Goal: Task Accomplishment & Management: Use online tool/utility

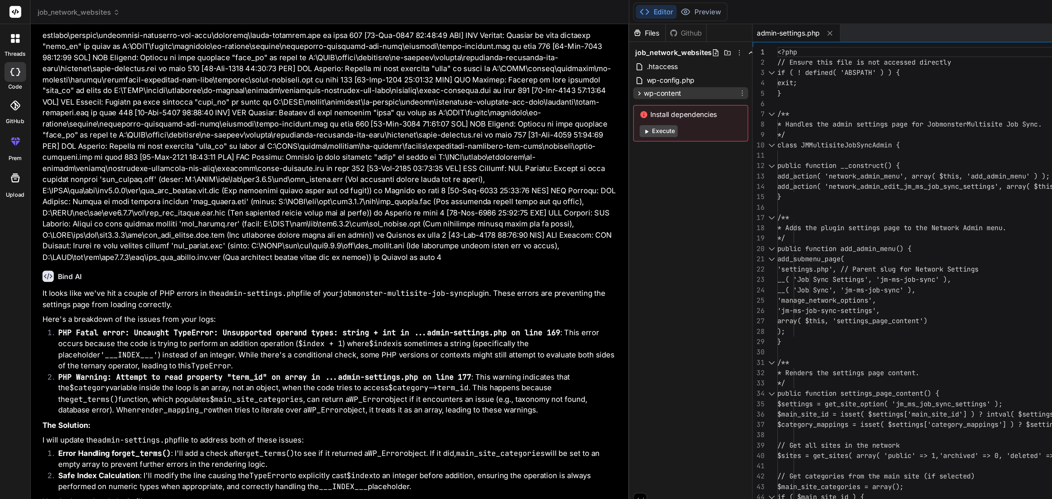
click at [441, 65] on icon at bounding box center [444, 65] width 6 height 6
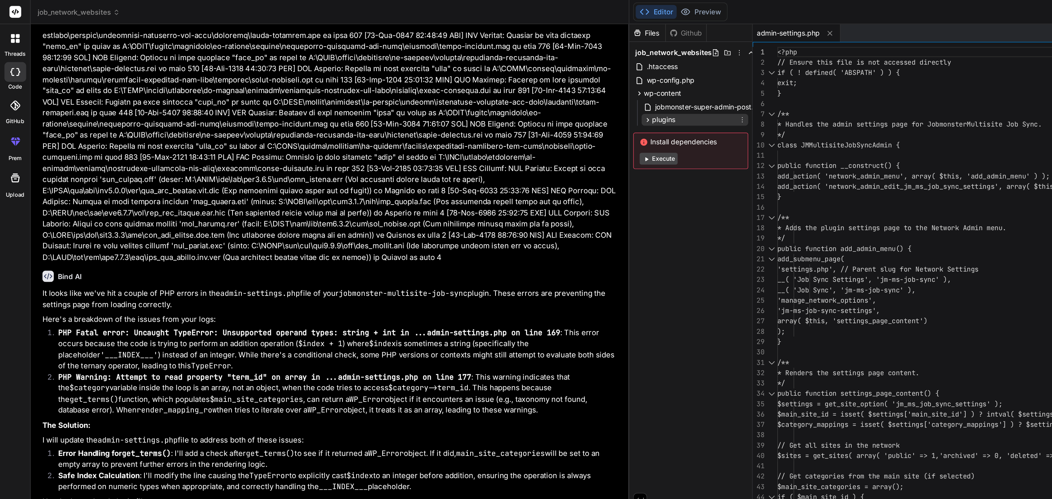
click at [446, 84] on icon at bounding box center [449, 83] width 6 height 6
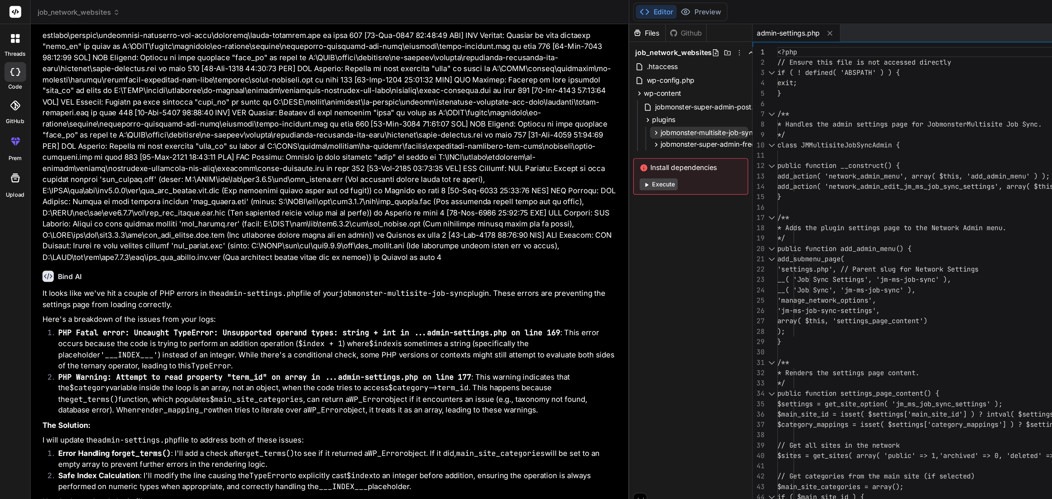
click at [452, 92] on icon at bounding box center [455, 92] width 6 height 6
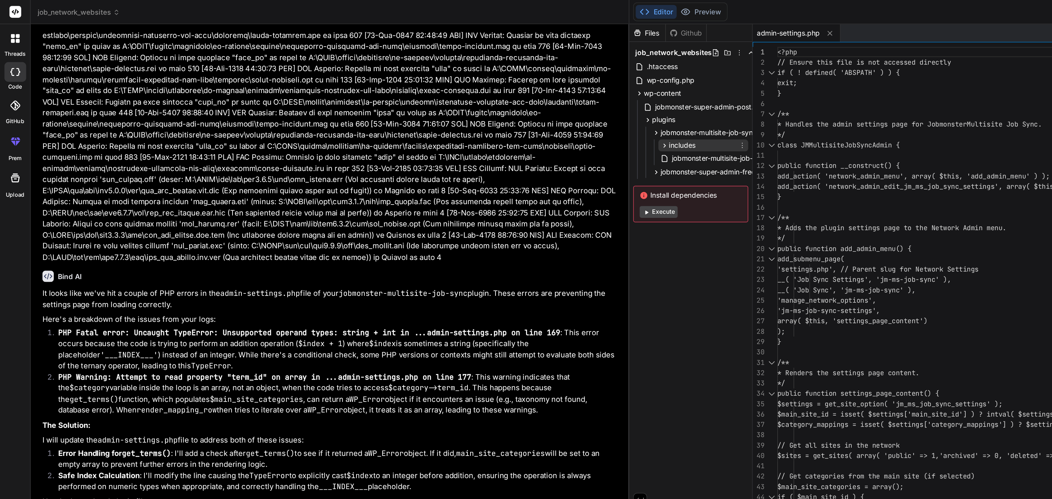
click at [458, 100] on icon at bounding box center [461, 101] width 6 height 6
click at [471, 112] on span "admin-settings.php" at bounding box center [493, 110] width 45 height 8
click at [471, 110] on span "admin-settings.php" at bounding box center [493, 110] width 45 height 8
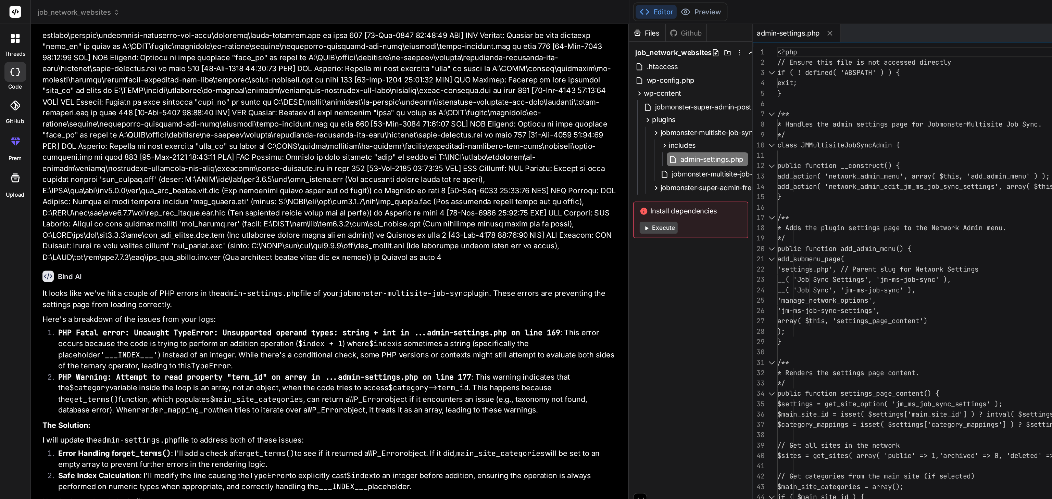
type textarea "<?php // Ensure this file is not accessed directly if ( ! defined( 'ABSPATH' ) …"
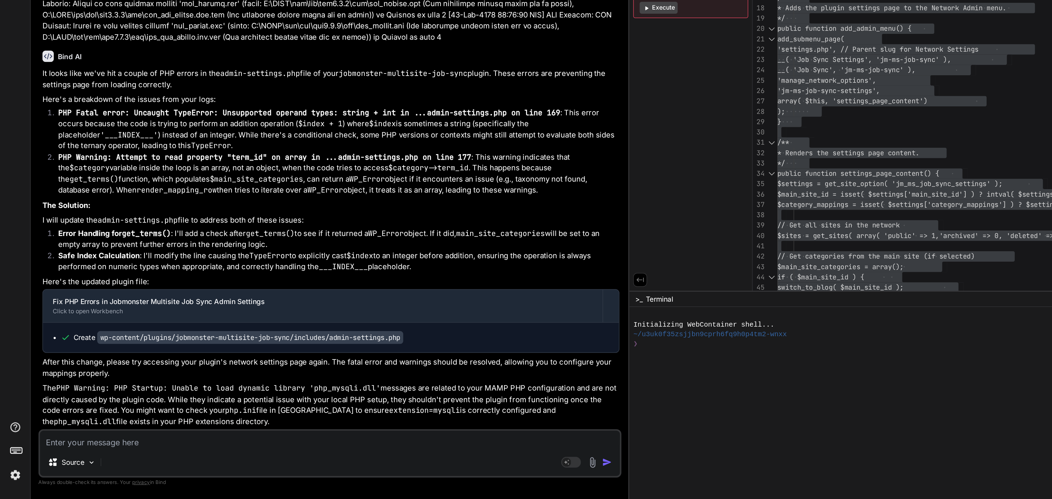
click at [74, 460] on textarea at bounding box center [229, 458] width 402 height 12
paste textarea "Parse error: syntax error, unexpected identifier "check_admin_referer" in C:\MA…"
type textarea "Parse error: syntax error, unexpected identifier "check_admin_referer" in C:\MA…"
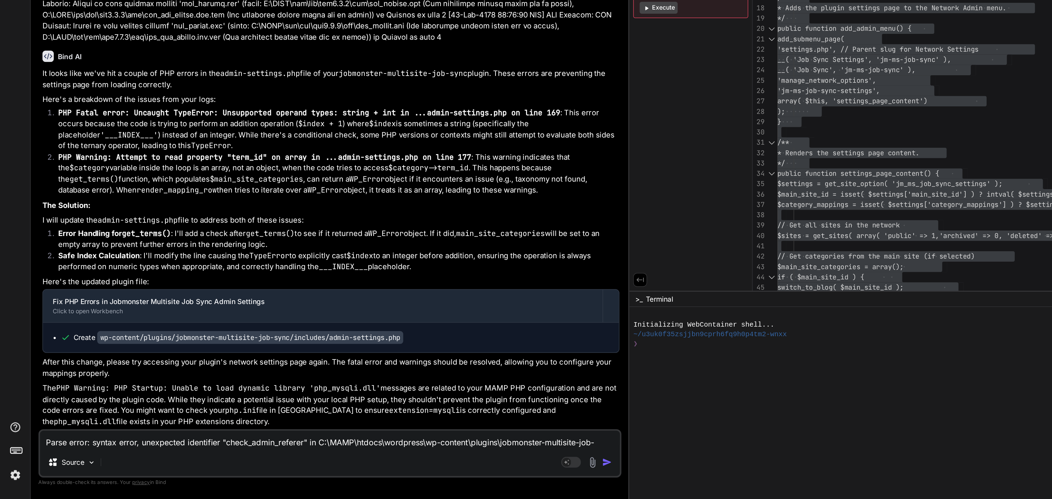
type textarea "x"
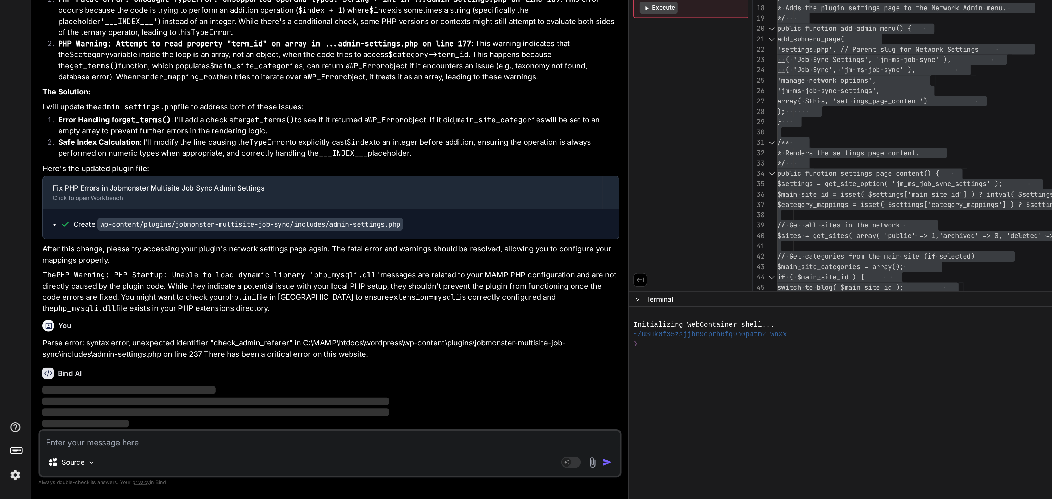
scroll to position [3619, 0]
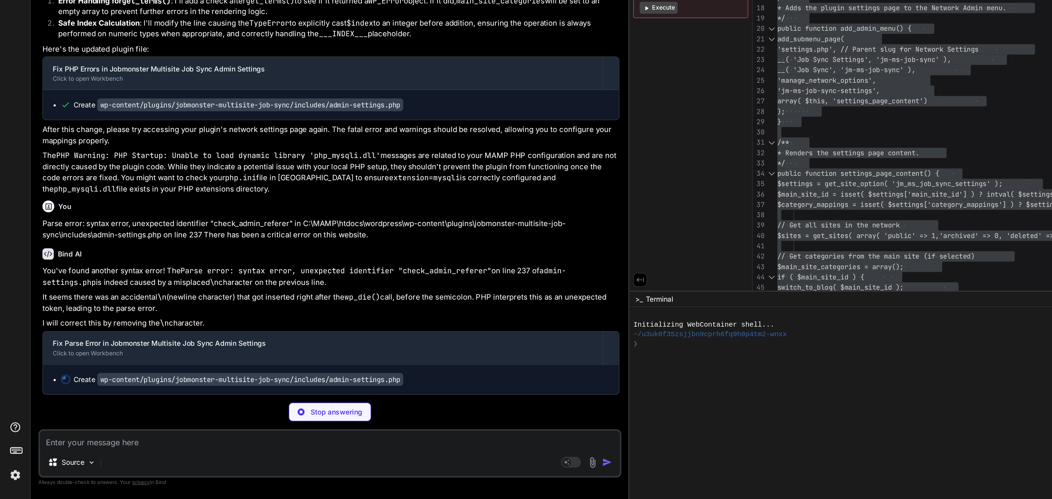
type textarea "x"
type textarea "?>"
type textarea "x"
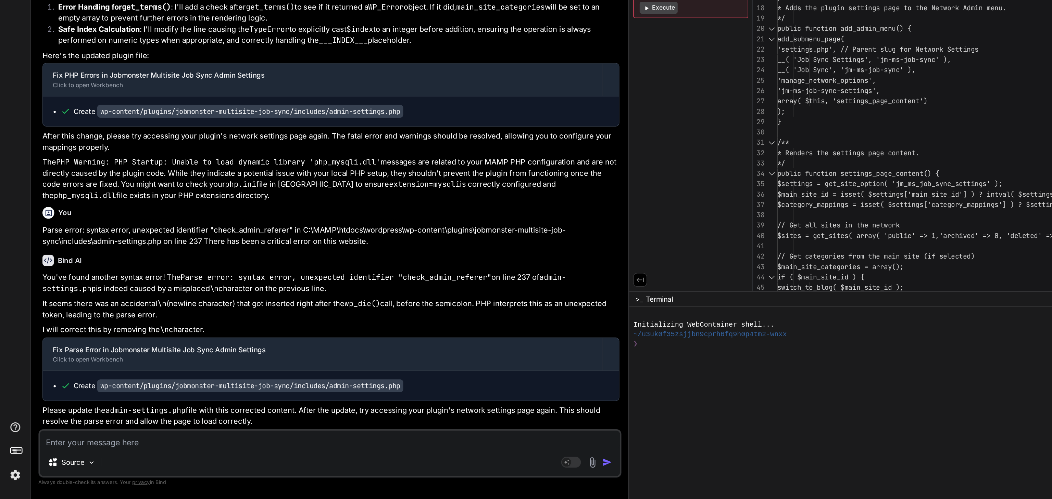
scroll to position [0, 0]
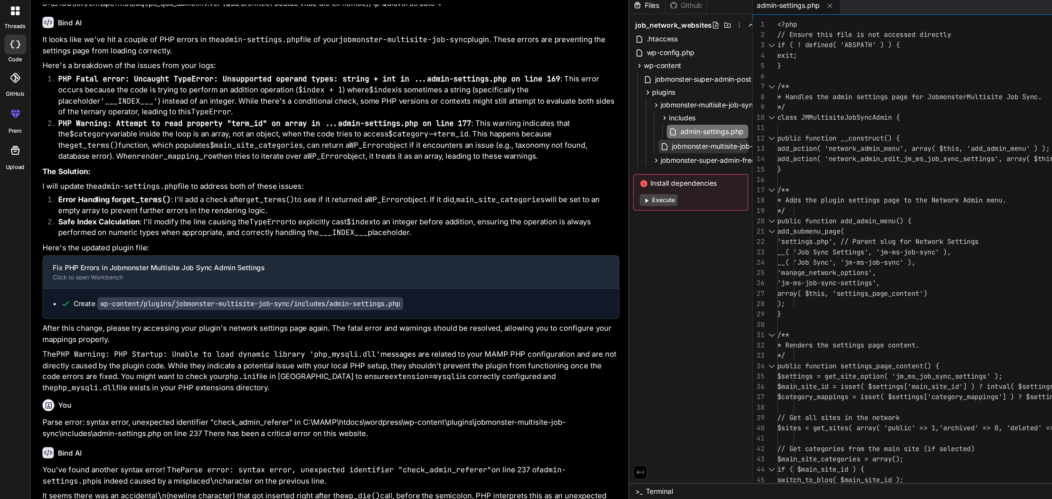
click at [465, 120] on span "jobmonster-multisite-job-sync.php" at bounding box center [504, 121] width 78 height 8
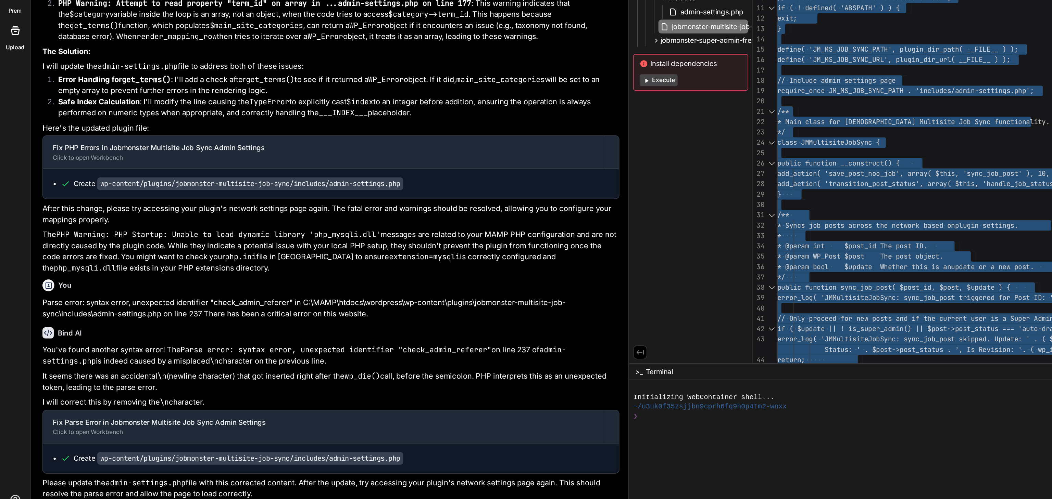
scroll to position [3582, 0]
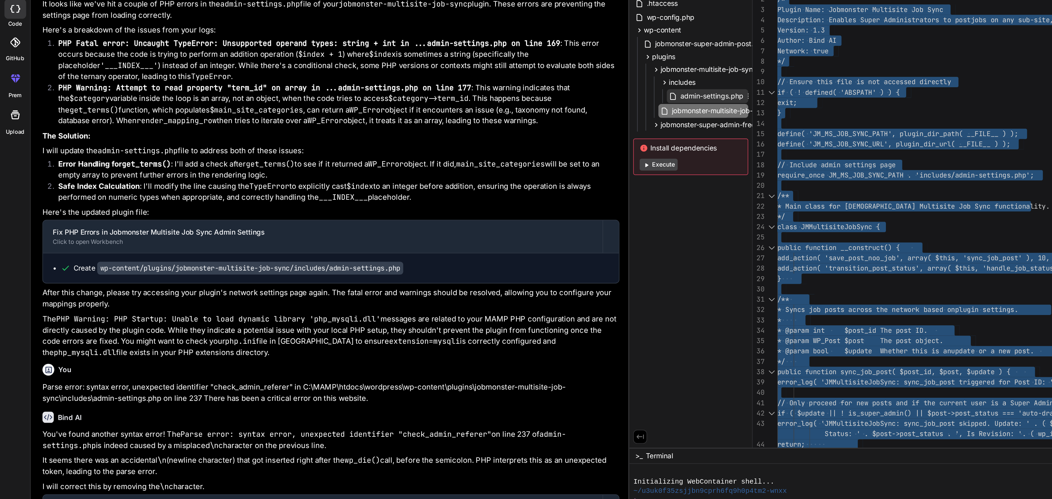
click at [471, 109] on span "admin-settings.php" at bounding box center [493, 110] width 45 height 8
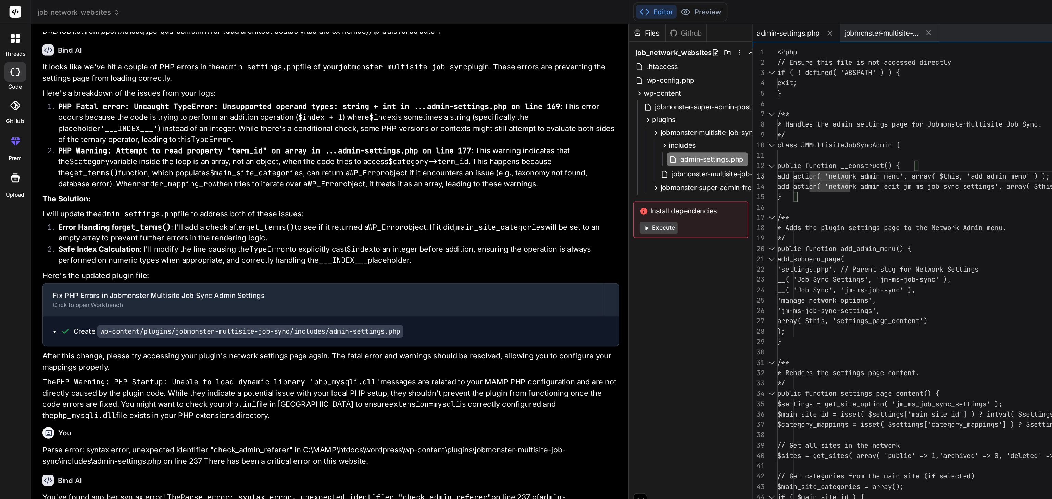
type textarea "<?php // Ensure this file is not accessed directly if ( ! defined( 'ABSPATH' ) …"
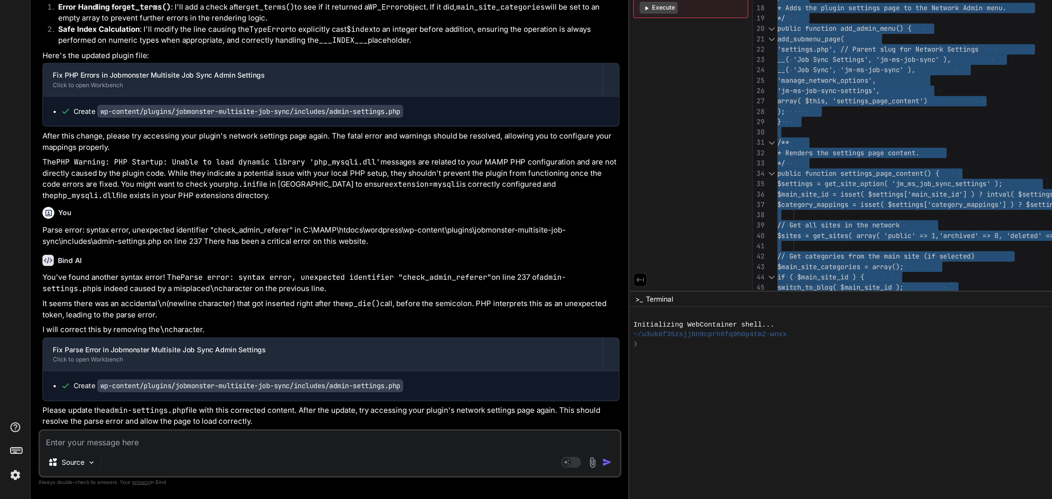
scroll to position [3697, 0]
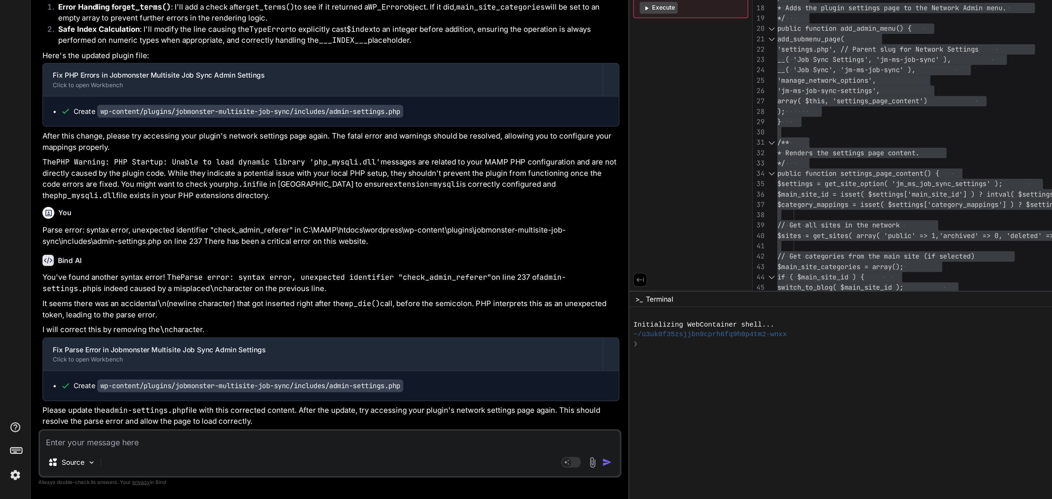
click at [75, 461] on textarea at bounding box center [229, 458] width 402 height 12
type textarea "s"
type textarea "x"
type textarea "st"
type textarea "x"
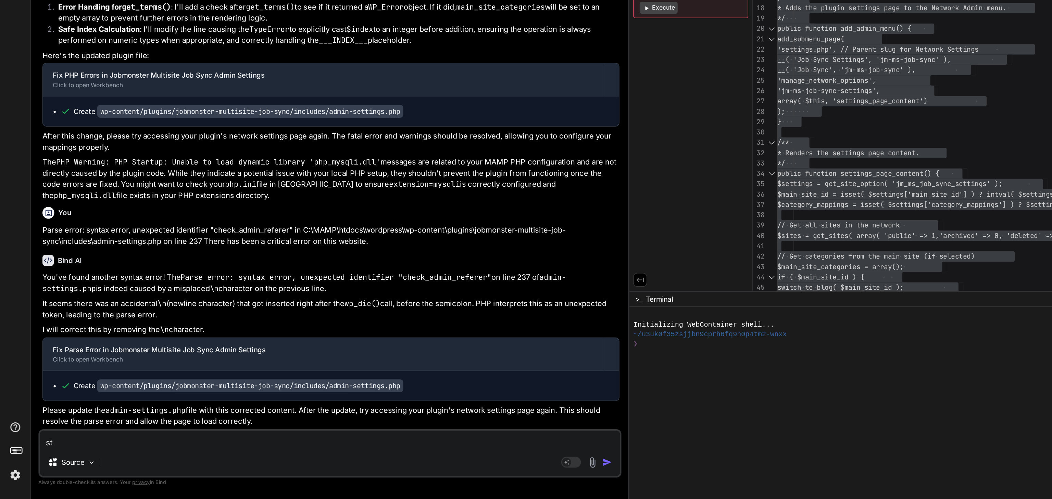
type textarea "sti"
type textarea "x"
type textarea "stil"
type textarea "x"
type textarea "still"
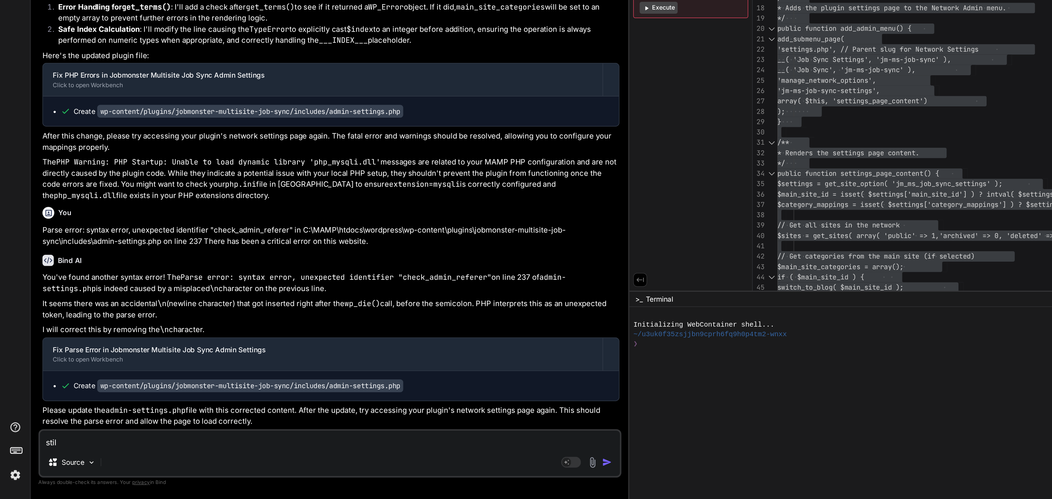
type textarea "x"
type textarea "still"
type textarea "x"
type textarea "still n"
type textarea "x"
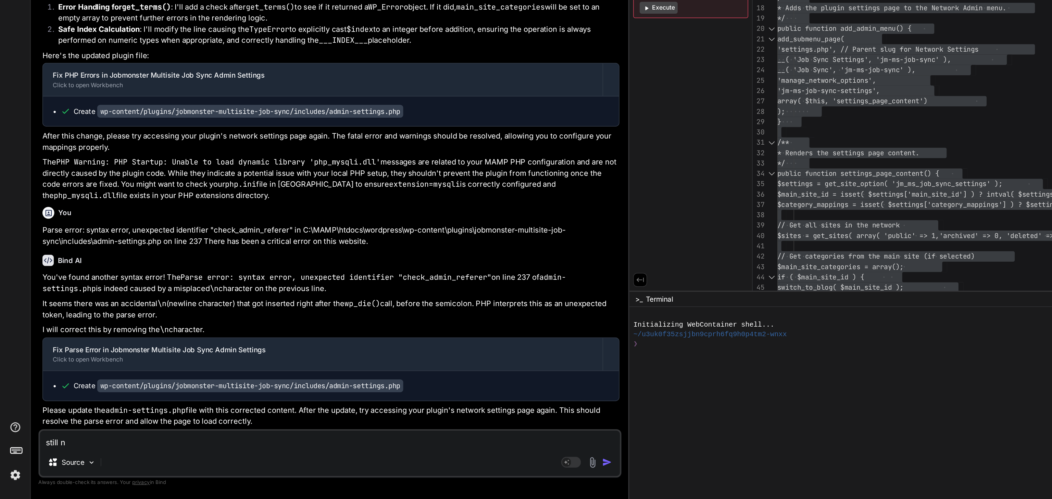
type textarea "still no"
type textarea "x"
type textarea "still not"
type textarea "x"
type textarea "still not"
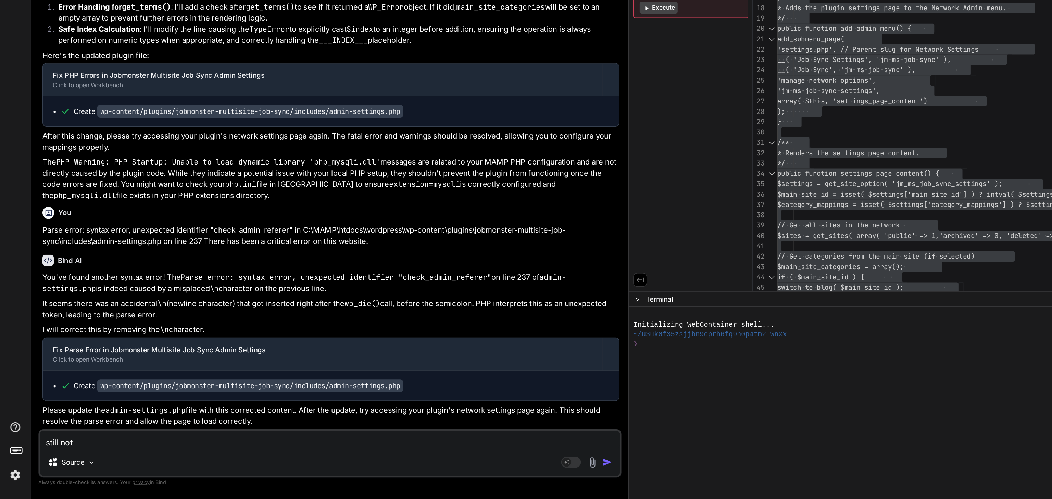
type textarea "x"
type textarea "still not s"
type textarea "x"
type textarea "still not sy"
type textarea "x"
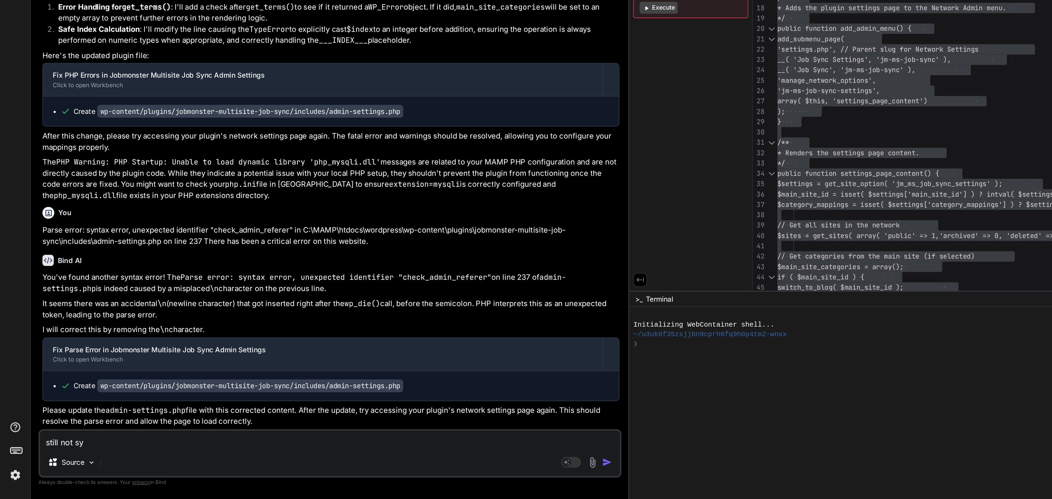
type textarea "still not syn"
type textarea "x"
type textarea "still not sync"
type textarea "x"
type textarea "still not synci"
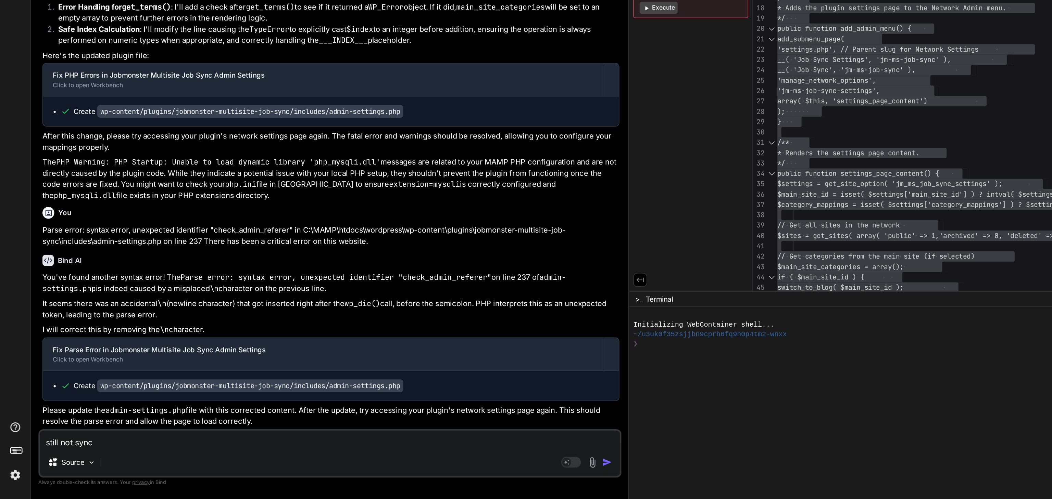
type textarea "x"
type textarea "still not syncin"
type textarea "x"
type textarea "still not syncing"
type textarea "x"
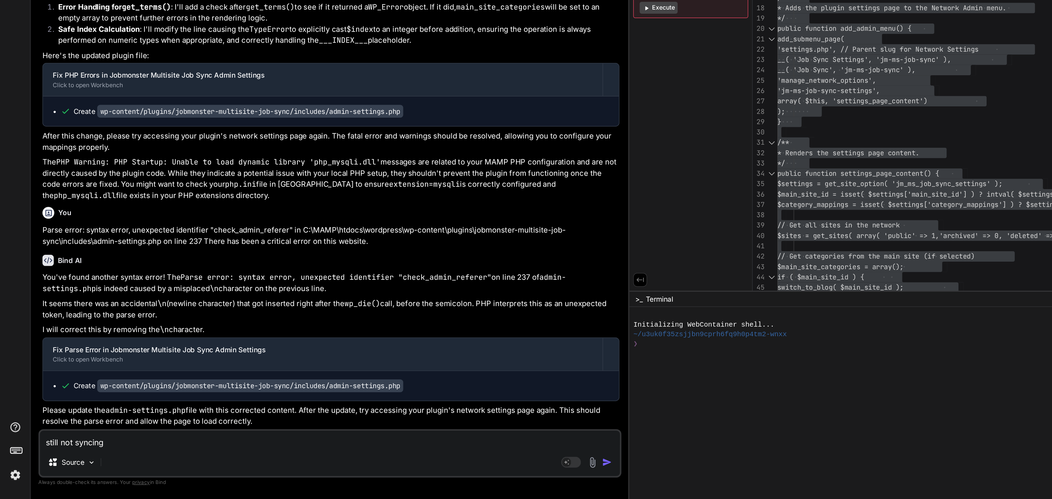
type textarea "still not syncing"
type textarea "x"
type textarea "still not syncing j"
type textarea "x"
type textarea "still not syncing [PERSON_NAME]"
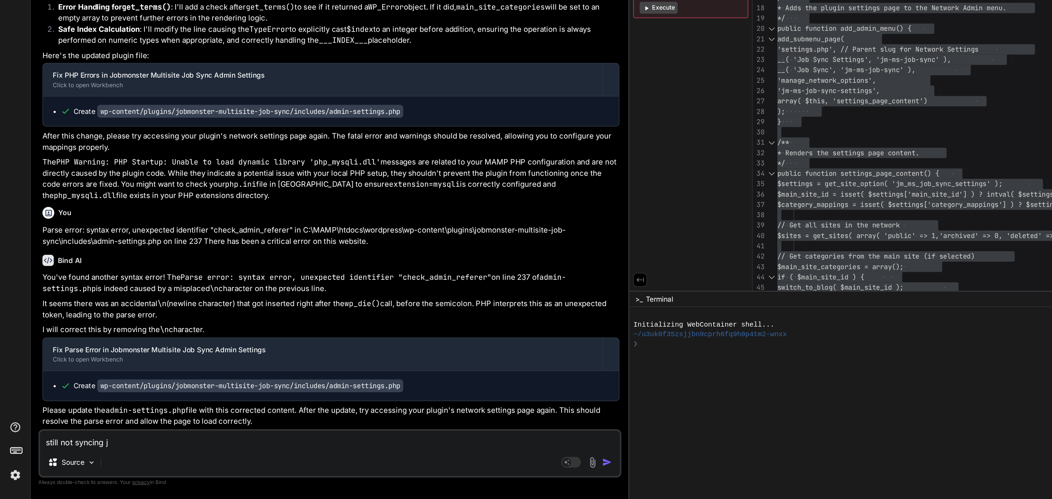
type textarea "x"
type textarea "still not syncing job"
type textarea "x"
type textarea "still not syncing jobs"
type textarea "x"
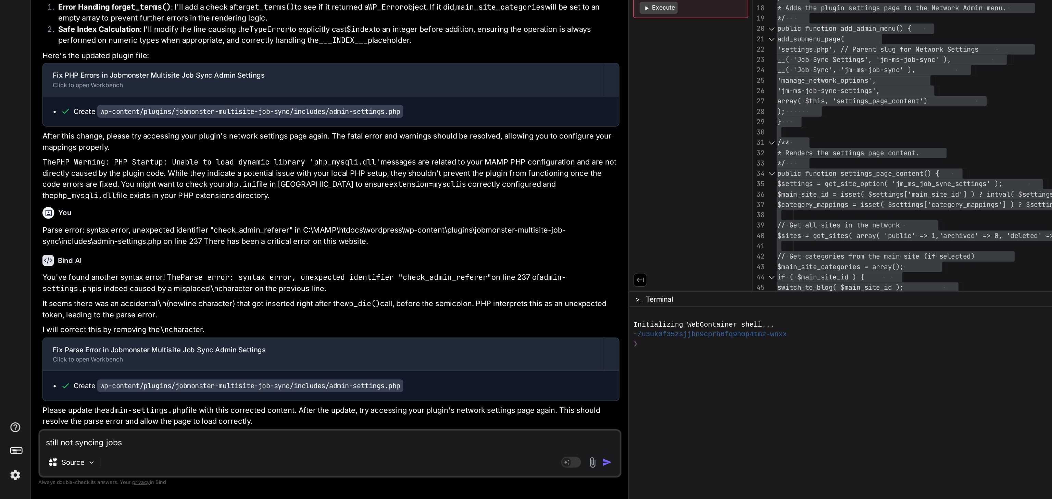
type textarea "still not syncing jobs,"
type textarea "x"
type textarea "still not syncing jobs,"
type textarea "x"
type textarea "still not syncing jobs,"
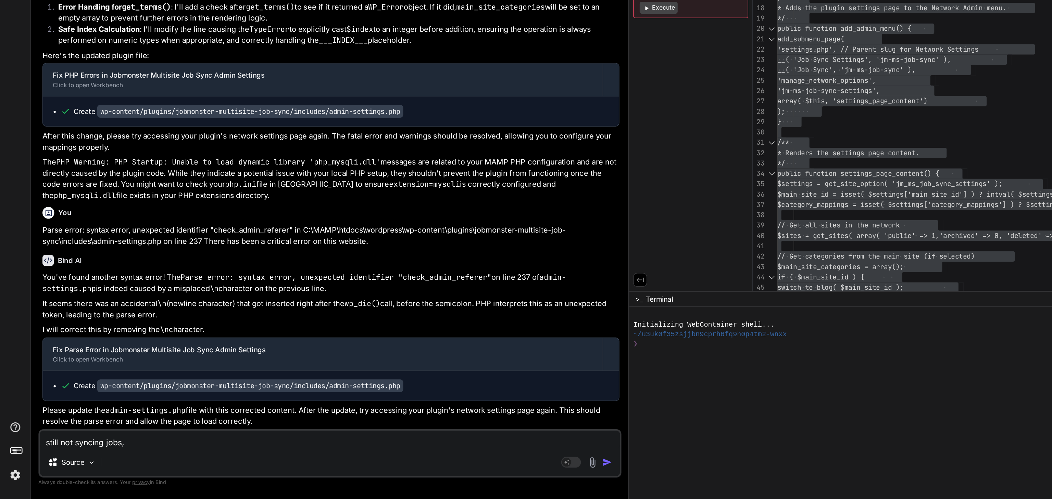
type textarea "x"
type textarea "still not syncing jobs, p"
type textarea "x"
type textarea "still not syncing jobs, ph"
type textarea "x"
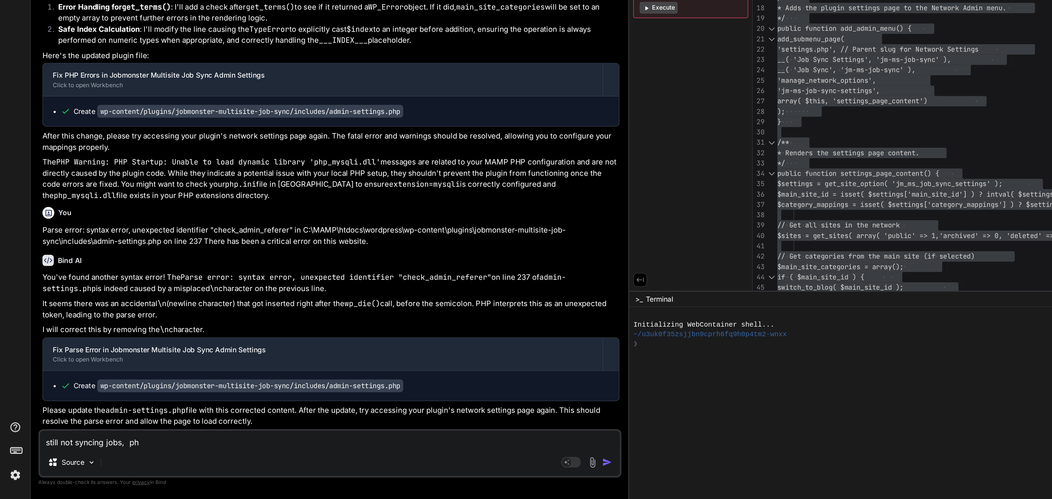
type textarea "still not syncing jobs, php"
type textarea "x"
type textarea "still not syncing jobs, php"
type textarea "x"
type textarea "still not syncing jobs, php e"
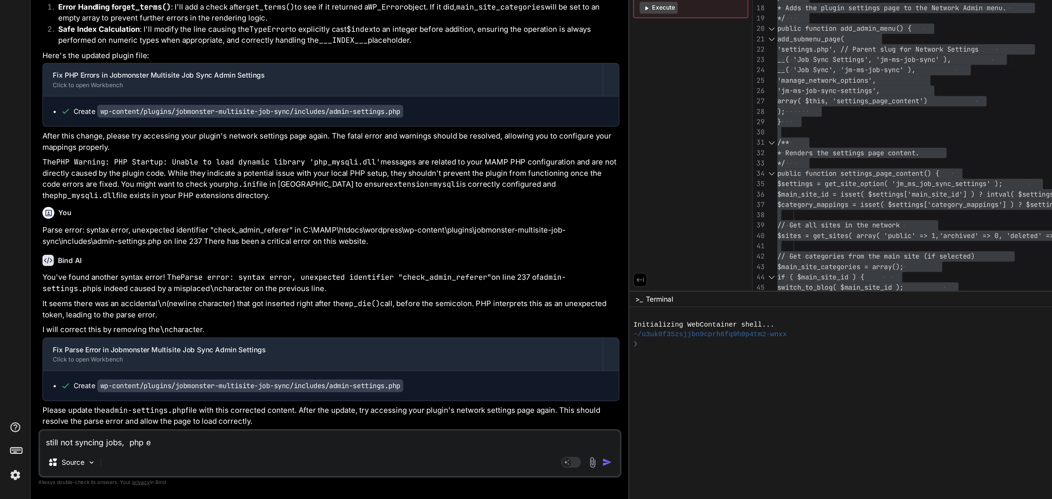
type textarea "x"
type textarea "still not syncing jobs, php er"
type textarea "x"
type textarea "still not syncing jobs, php err"
type textarea "x"
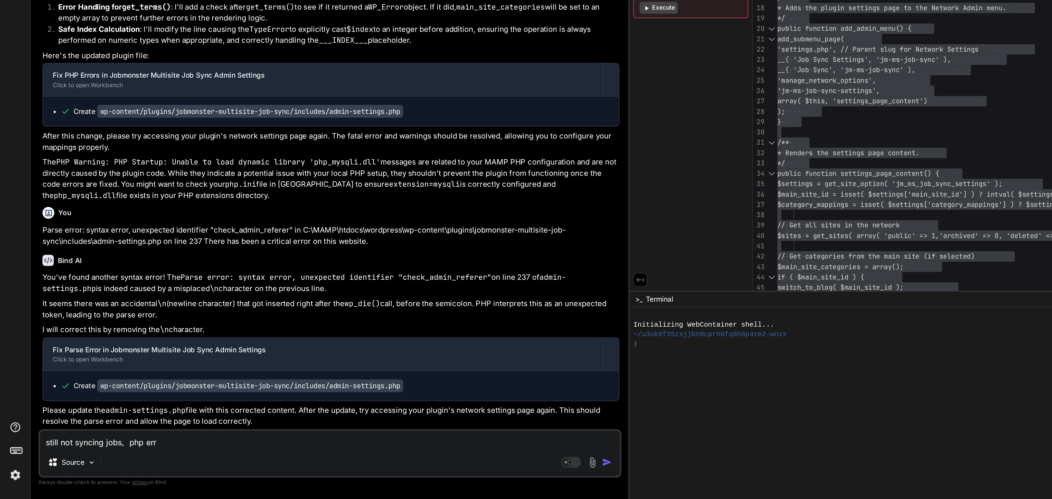
type textarea "still not syncing jobs, php erro"
type textarea "x"
type textarea "still not syncing jobs, php error"
type textarea "x"
type textarea "still not syncing jobs, php error"
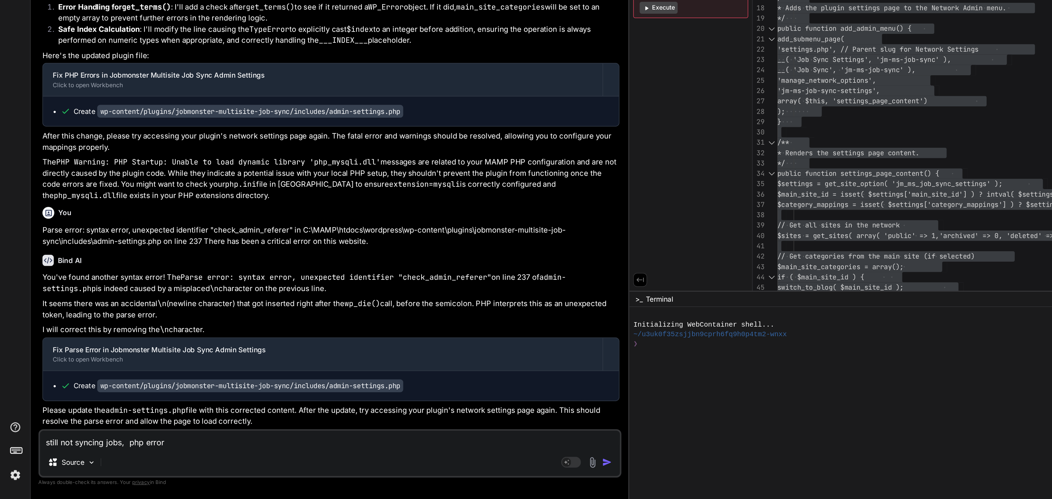
type textarea "x"
type textarea "still not syncing jobs, php error l"
type textarea "x"
type textarea "still not syncing jobs, php error lo"
type textarea "x"
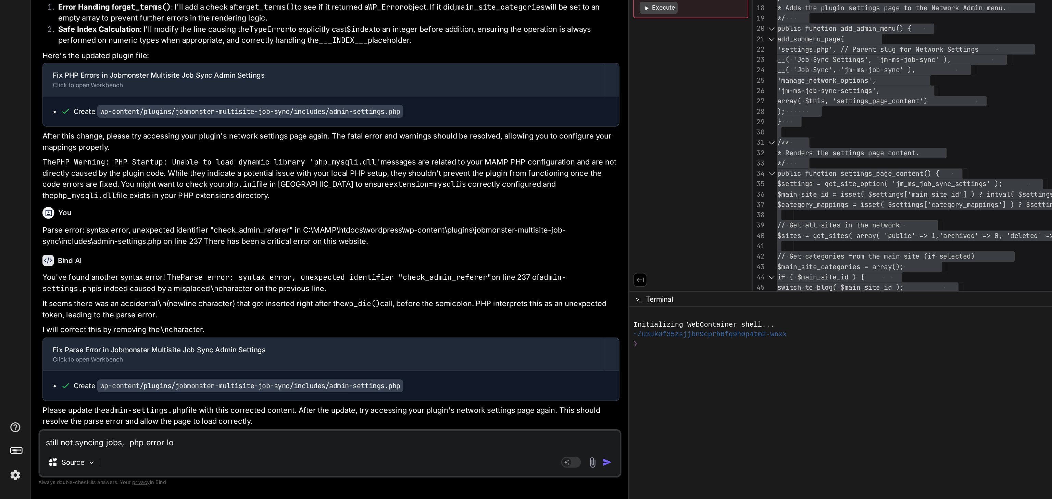
type textarea "still not syncing jobs, php error log"
type textarea "x"
type textarea "still not syncing jobs, php error log"
type textarea "x"
type textarea "still not syncing jobs, php error log a"
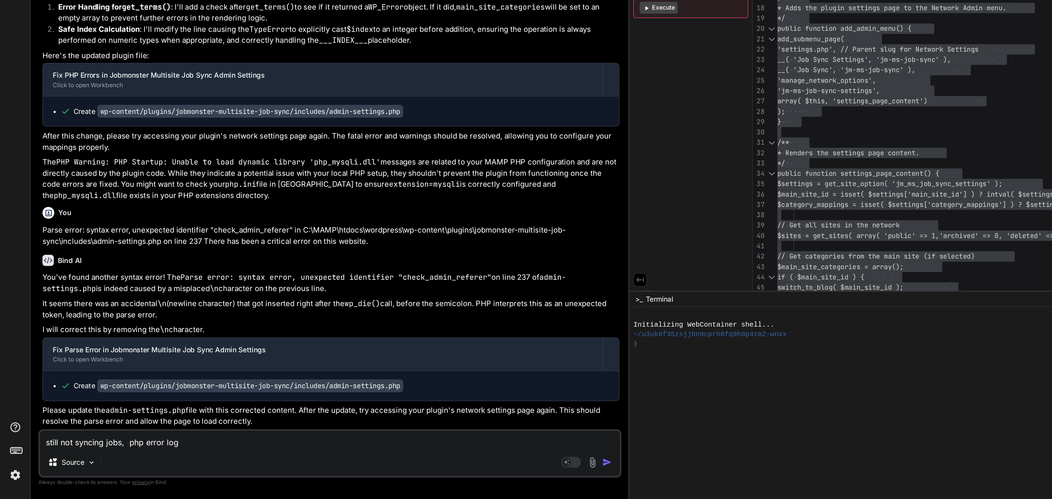
type textarea "x"
type textarea "still not syncing jobs, php error log as"
type textarea "x"
type textarea "still not syncing jobs, php error log as"
type textarea "x"
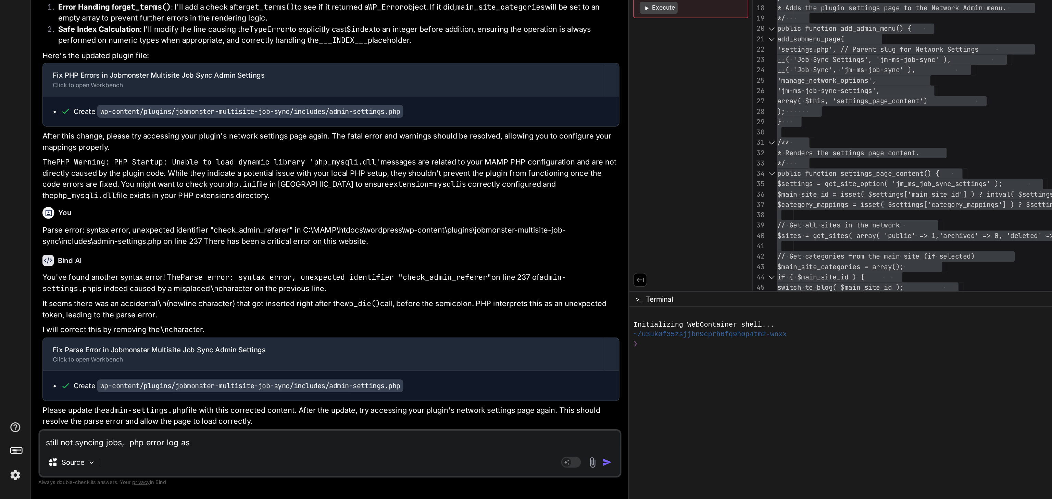
paste textarea "<?php // Ensure this file is not accessed directly if ( ! defined( 'ABSPATH' ) …"
type textarea "still not syncing jobs, php error log as <?php // Ensure this file is not acces…"
type textarea "x"
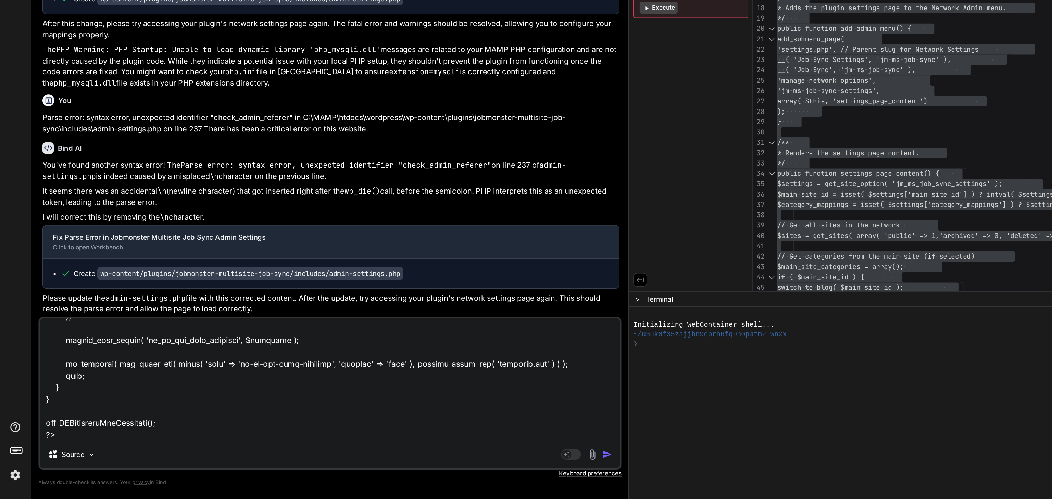
type textarea "still not syncing jobs, php error log as"
type textarea "x"
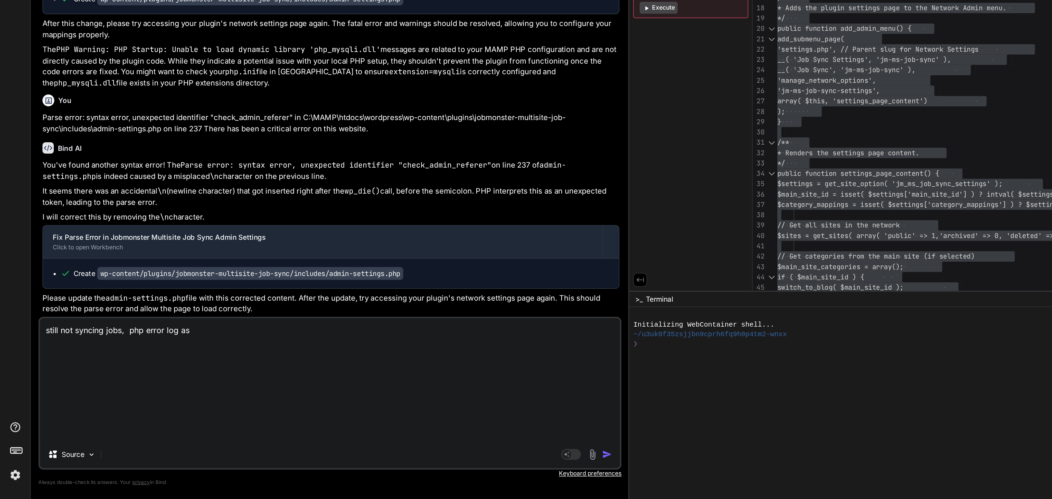
scroll to position [0, 0]
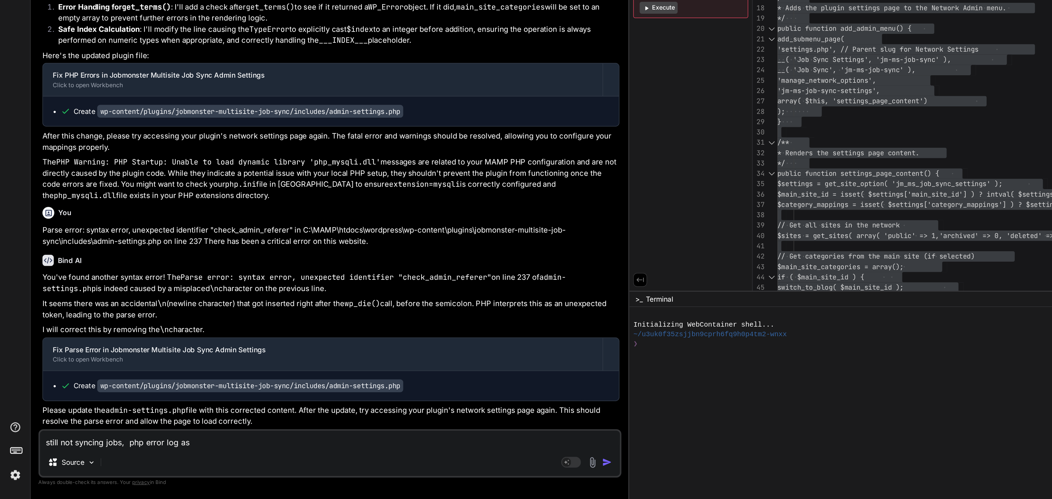
paste textarea "thrown in C:\MAMP\htdocs\wordpress\wp-content\plugins\jobmonster-multisite-job-…"
type textarea "still not syncing jobs, php error log as thrown in C:\MAMP\htdocs\wordpress\wp-…"
type textarea "x"
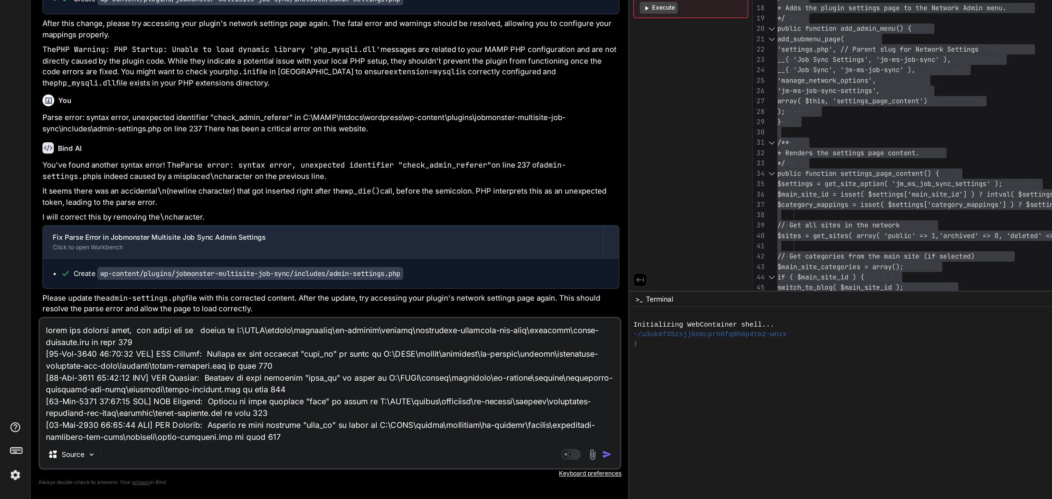
scroll to position [239, 0]
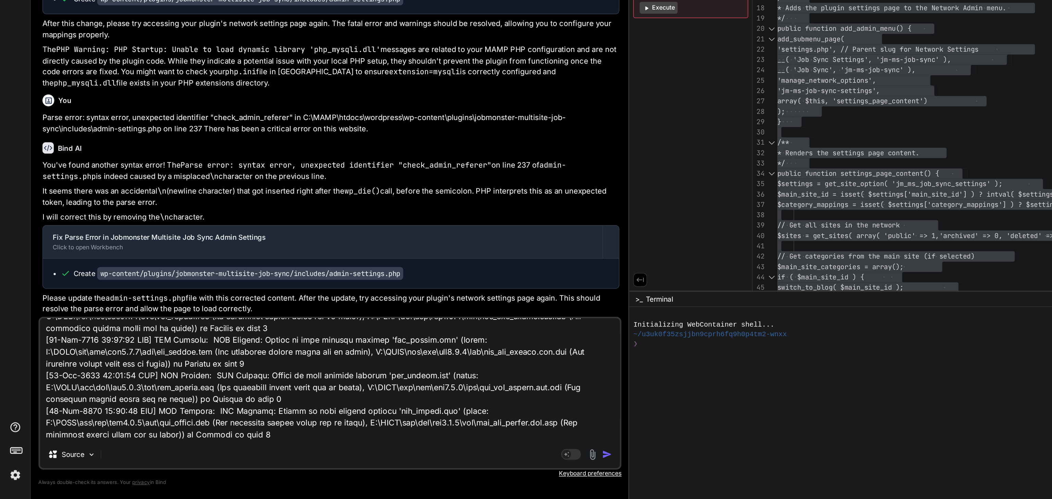
click at [318, 442] on textarea at bounding box center [229, 416] width 402 height 85
click at [323, 444] on textarea at bounding box center [229, 416] width 402 height 85
type textarea "still not syncing jobs, php error log as thrown in C:\MAMP\htdocs\wordpress\wp-…"
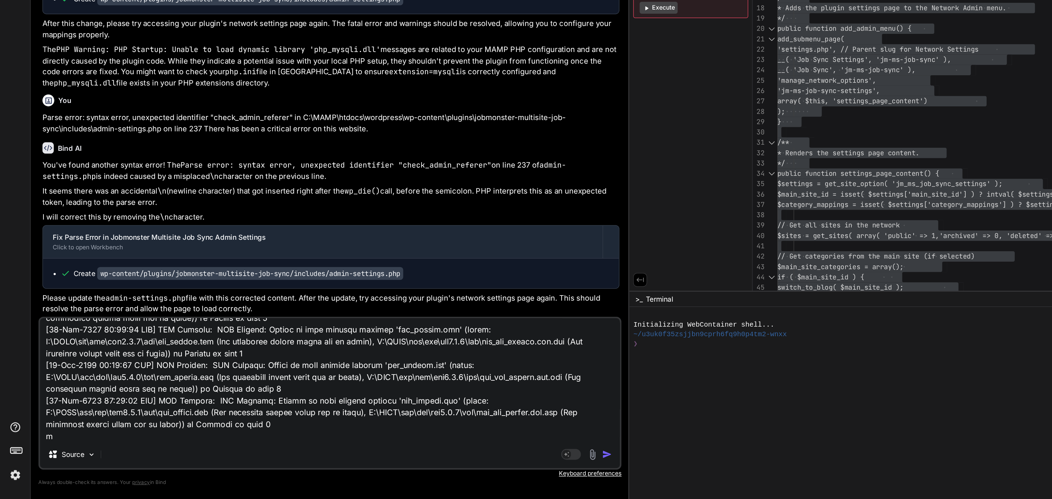
type textarea "x"
type textarea "still not syncing jobs, php error log as thrown in C:\MAMP\htdocs\wordpress\wp-…"
type textarea "x"
type textarea "still not syncing jobs, php error log as thrown in C:\MAMP\htdocs\wordpress\wp-…"
type textarea "x"
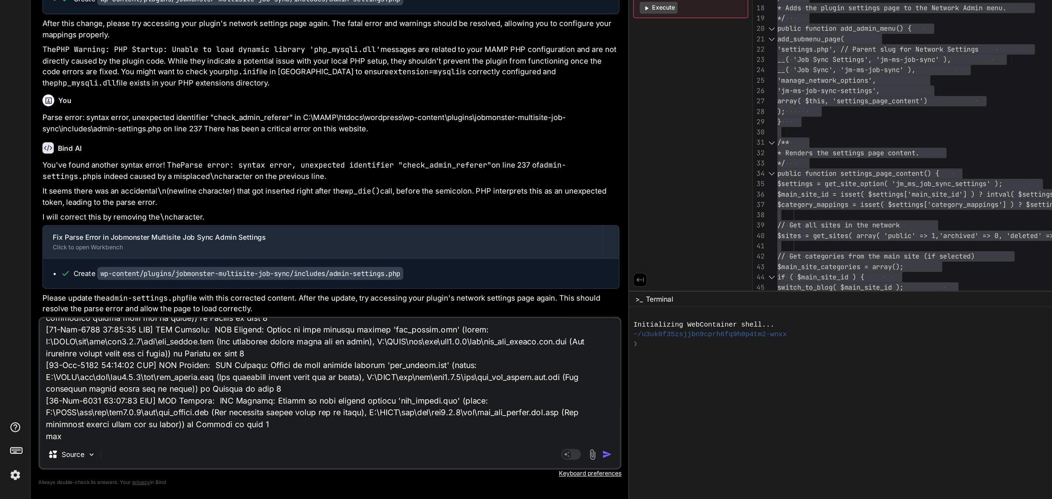
type textarea "still not syncing jobs, php error log as thrown in C:\MAMP\htdocs\wordpress\wp-…"
type textarea "x"
type textarea "still not syncing jobs, php error log as thrown in C:\MAMP\htdocs\wordpress\wp-…"
type textarea "x"
type textarea "still not syncing jobs, php error log as thrown in C:\MAMP\htdocs\wordpress\wp-…"
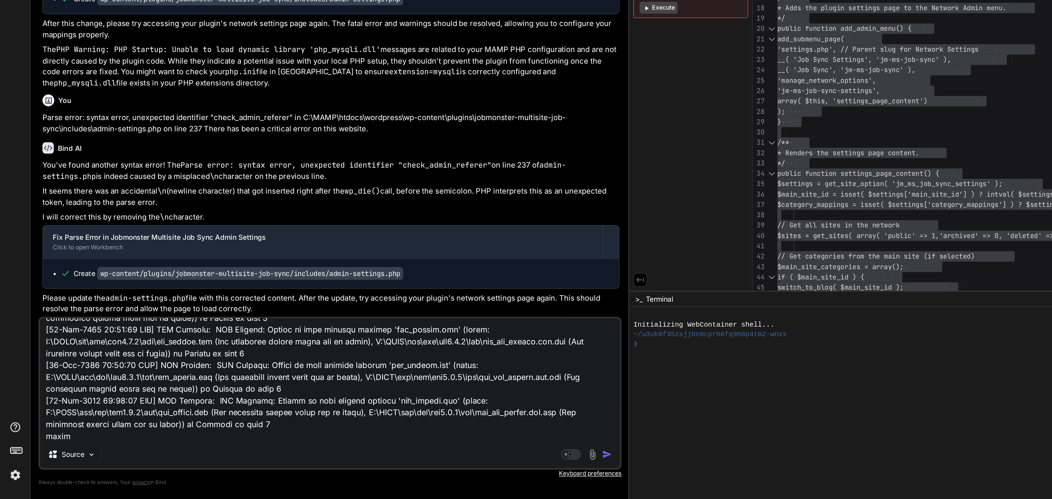
type textarea "x"
type textarea "still not syncing jobs, php error log as thrown in C:\MAMP\htdocs\wordpress\wp-…"
type textarea "x"
type textarea "still not syncing jobs, php error log as thrown in C:\MAMP\htdocs\wordpress\wp-…"
type textarea "x"
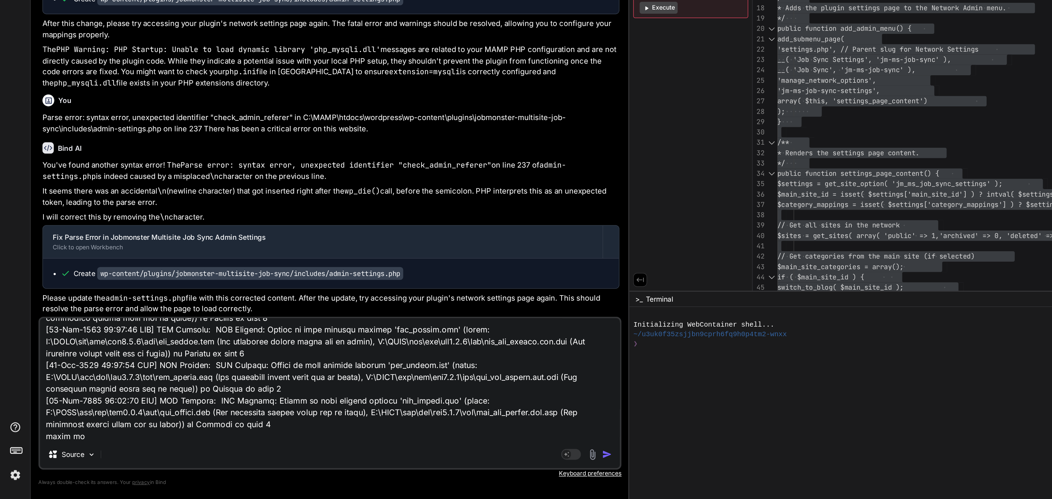
type textarea "still not syncing jobs, php error log as thrown in C:\MAMP\htdocs\wordpress\wp-…"
type textarea "x"
type textarea "still not syncing jobs, php error log as thrown in C:\MAMP\htdocs\wordpress\wp-…"
type textarea "x"
paste textarea "[[DATE] 10:17:25 UTC] JMMultisiteJobSync: handle_job_status_change triggered fo…"
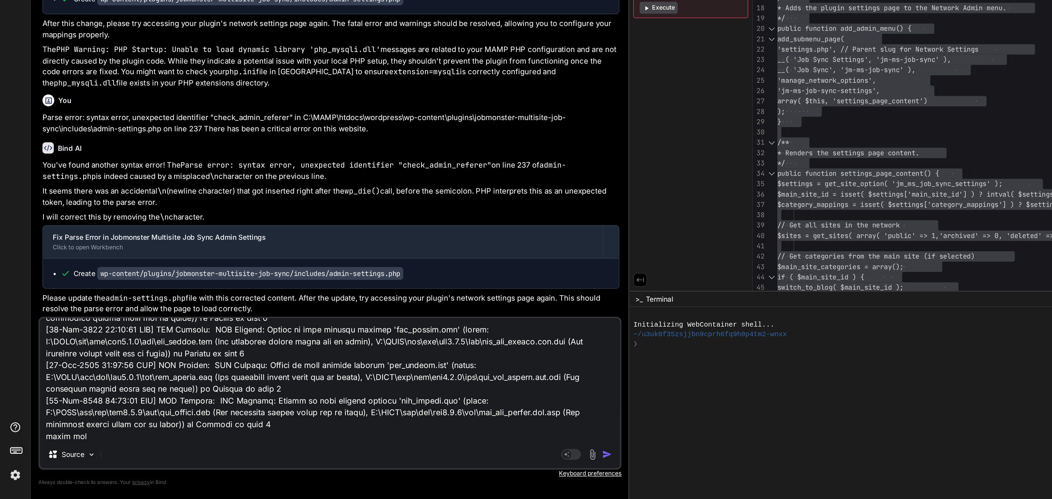
type textarea "still not syncing jobs, php error log as thrown in C:\MAMP\htdocs\wordpress\wp-…"
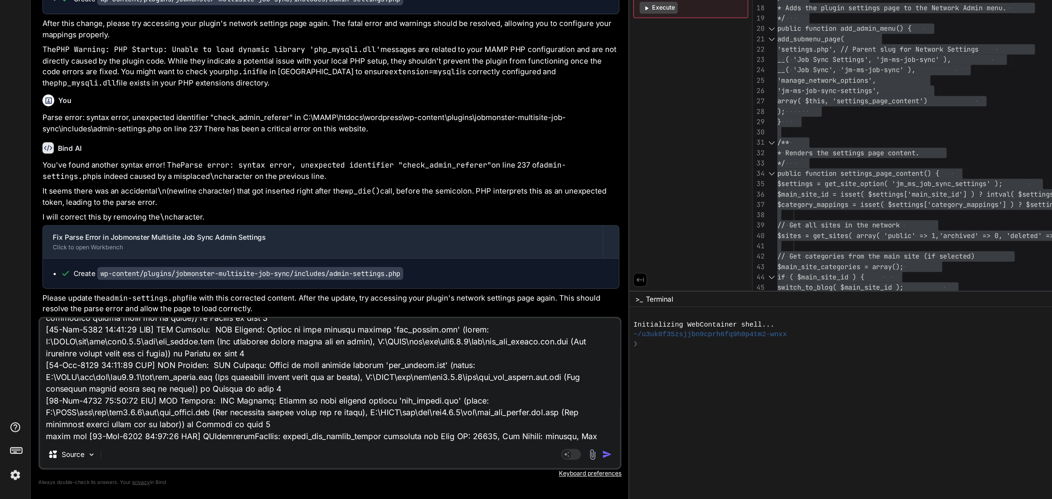
scroll to position [2720, 0]
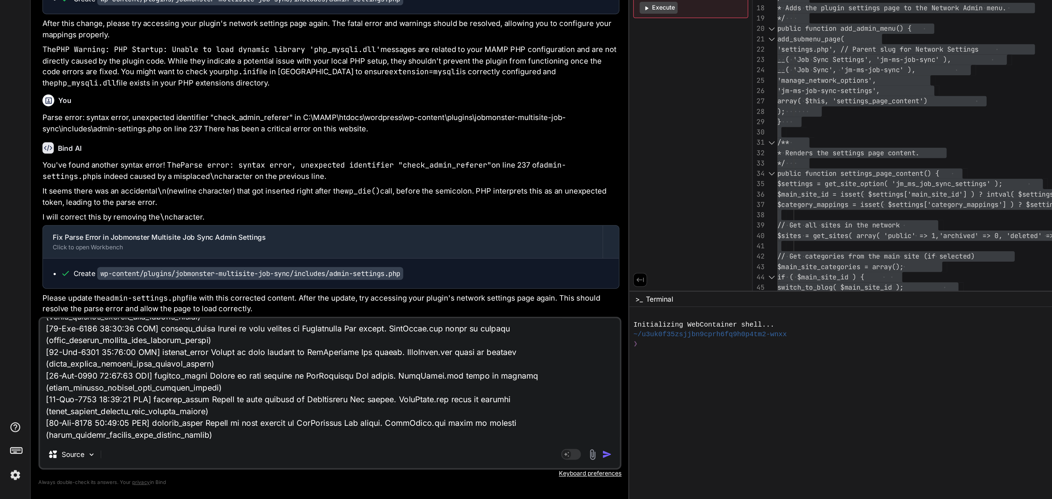
type textarea "x"
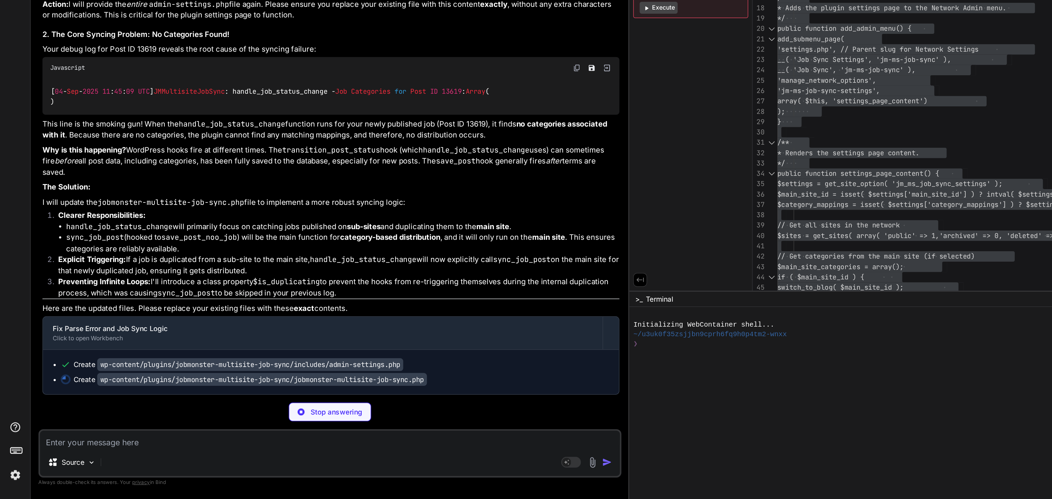
scroll to position [5288, 0]
type textarea "x"
type textarea "} new JMMultisiteJobSync(); ?>"
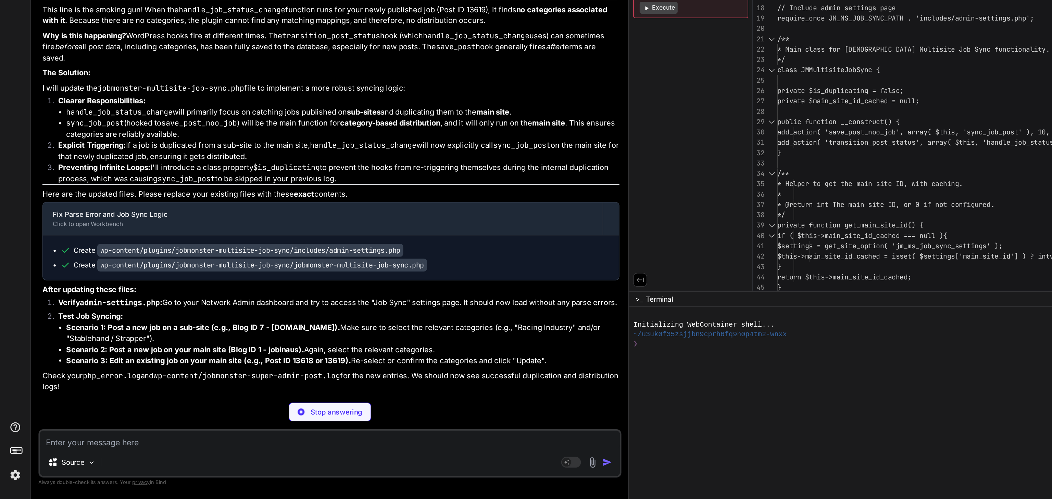
type textarea "x"
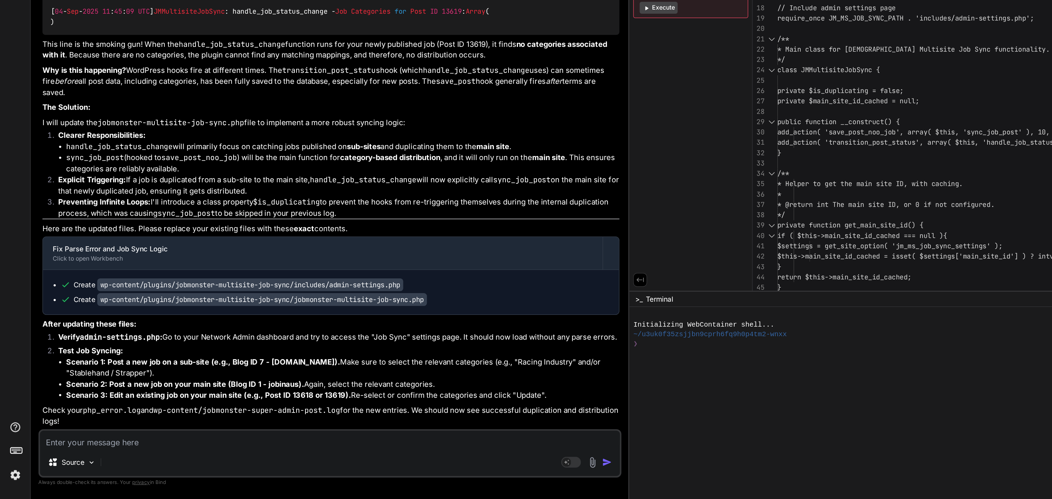
scroll to position [0, 0]
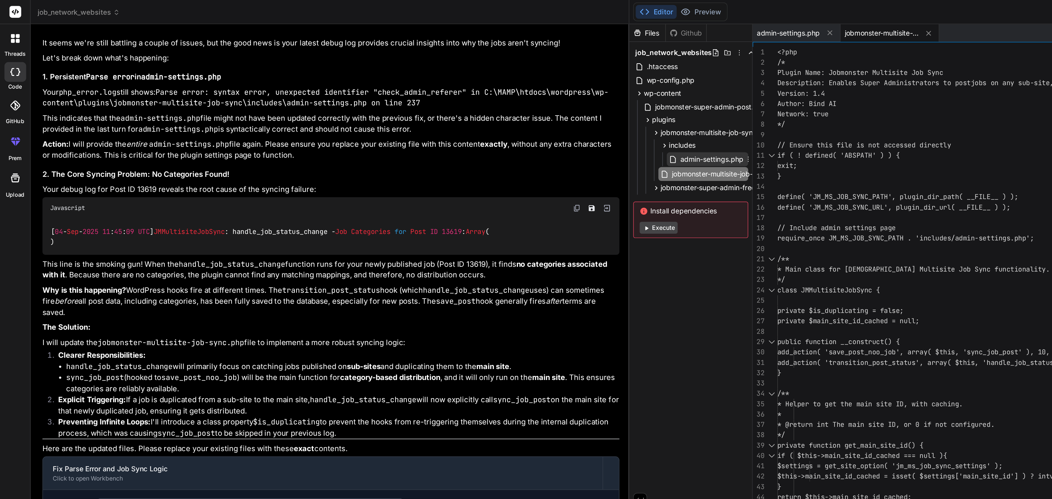
click at [471, 111] on span "admin-settings.php" at bounding box center [493, 110] width 45 height 8
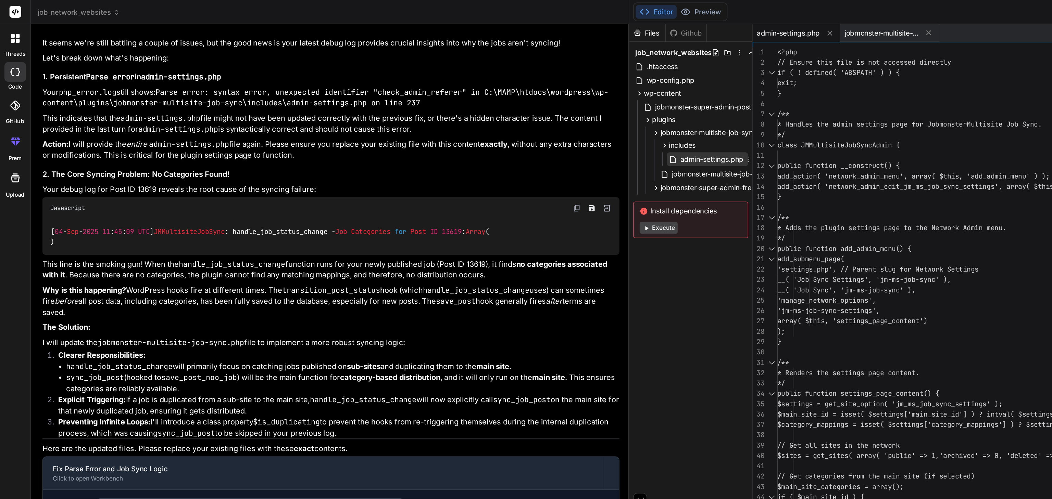
click at [471, 111] on span "admin-settings.php" at bounding box center [493, 110] width 45 height 8
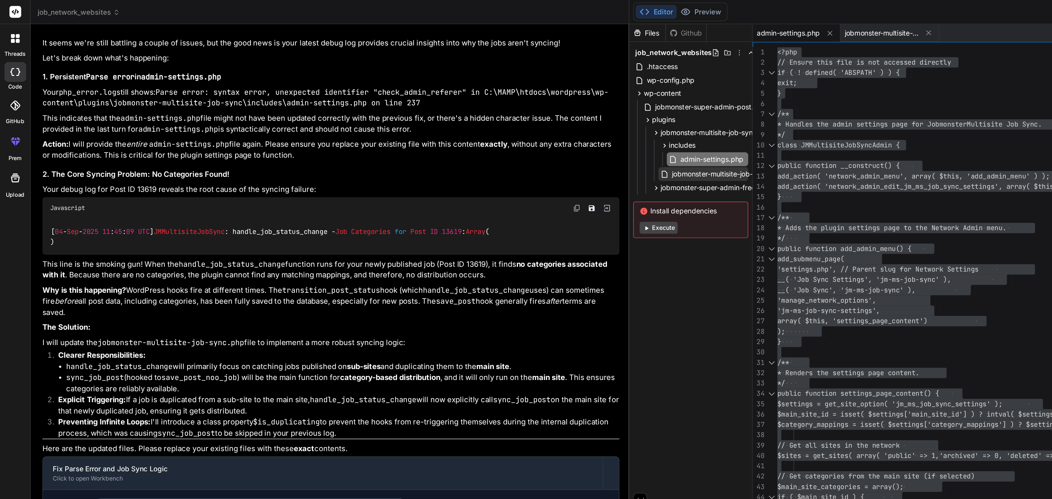
click at [465, 121] on span "jobmonster-multisite-job-sync.php" at bounding box center [504, 121] width 78 height 8
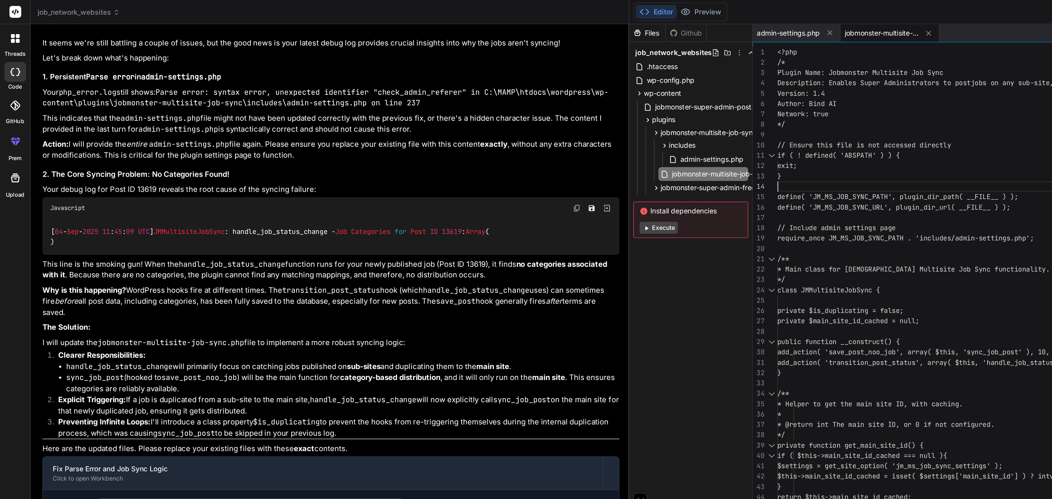
type textarea "<?php /* Plugin Name: Jobmonster Multisite Job Sync Description: Enables Super …"
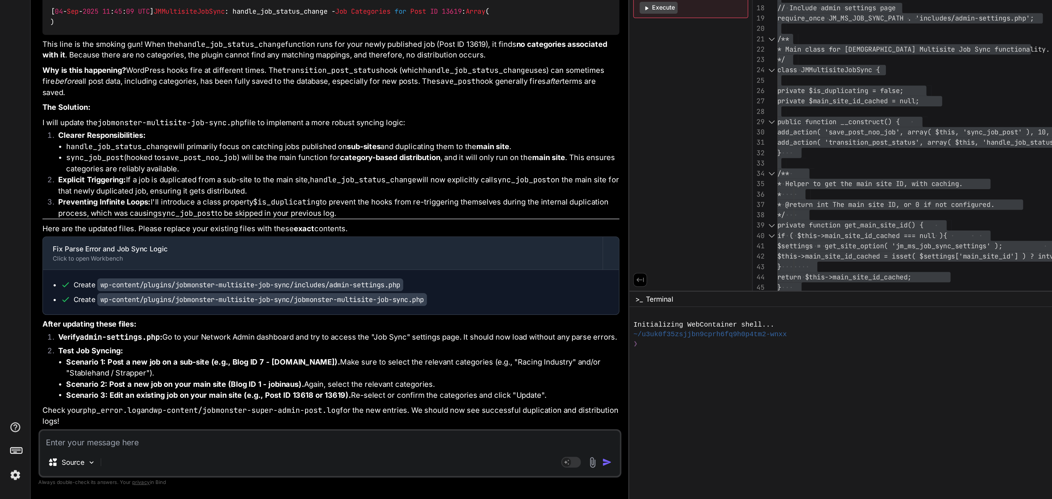
click at [70, 458] on textarea at bounding box center [229, 458] width 402 height 12
paste textarea "You can not add job We found 13 jobs Note: Expired listings will be removed fro…"
type textarea "You can not add job We found 13 jobs Note: Expired listings will be removed fro…"
type textarea "x"
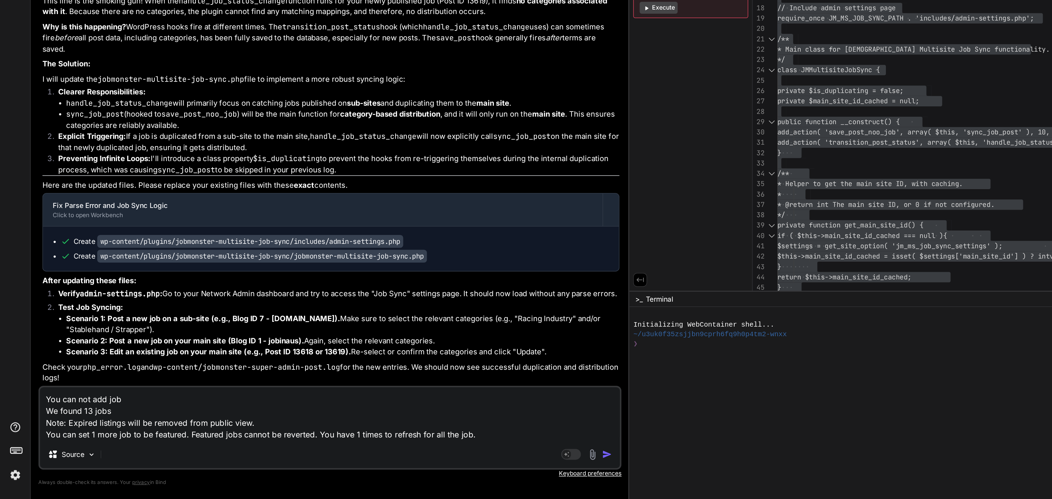
type textarea "You can not add job We found 13 jobs Note: Expired listings will be removed fro…"
type textarea "x"
type textarea "You can not add job We found 13 jobs Note: Expired listings will be removed fro…"
type textarea "x"
paste textarea "[[DATE] 11:55:08 UTC] missing_token Unable to send request to WooCommerce Tax s…"
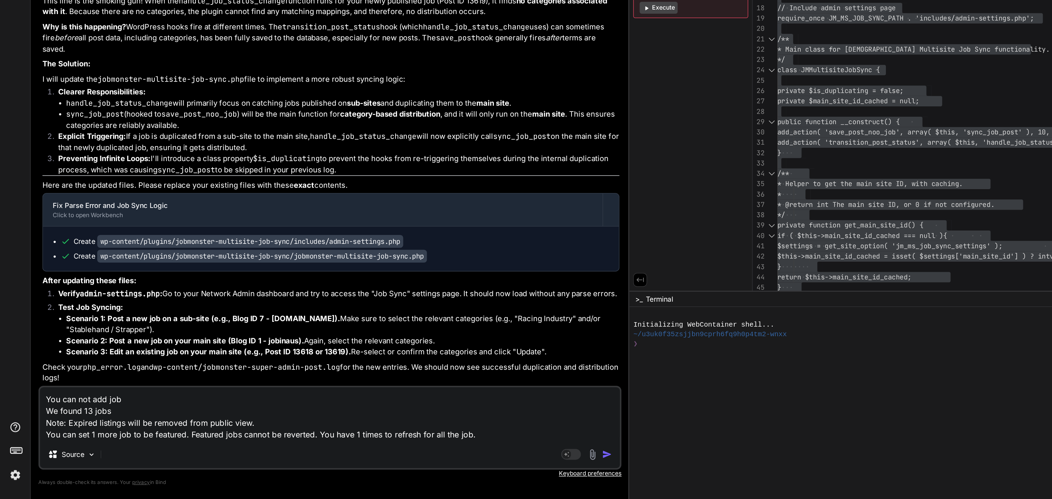
type textarea "You can not add job We found 13 jobs Note: Expired listings will be removed fro…"
type textarea "x"
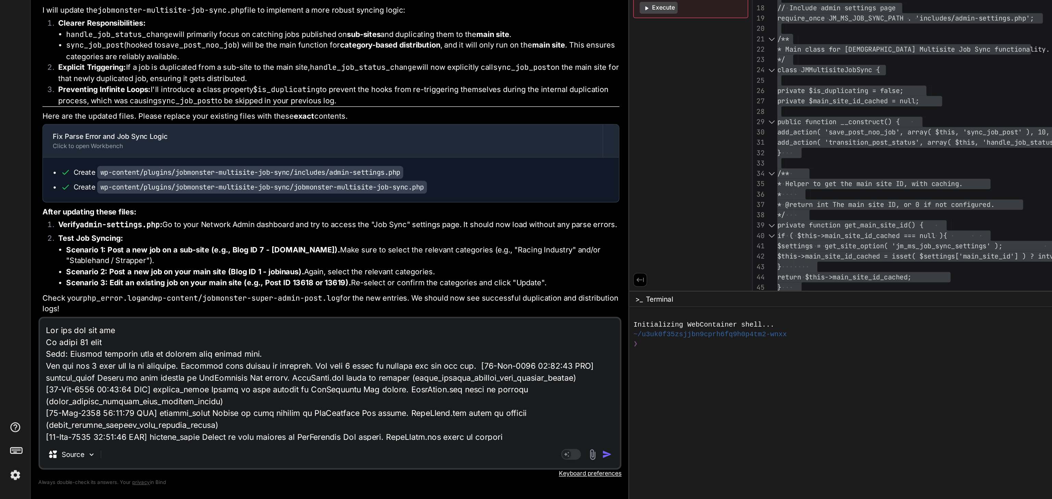
scroll to position [17238, 0]
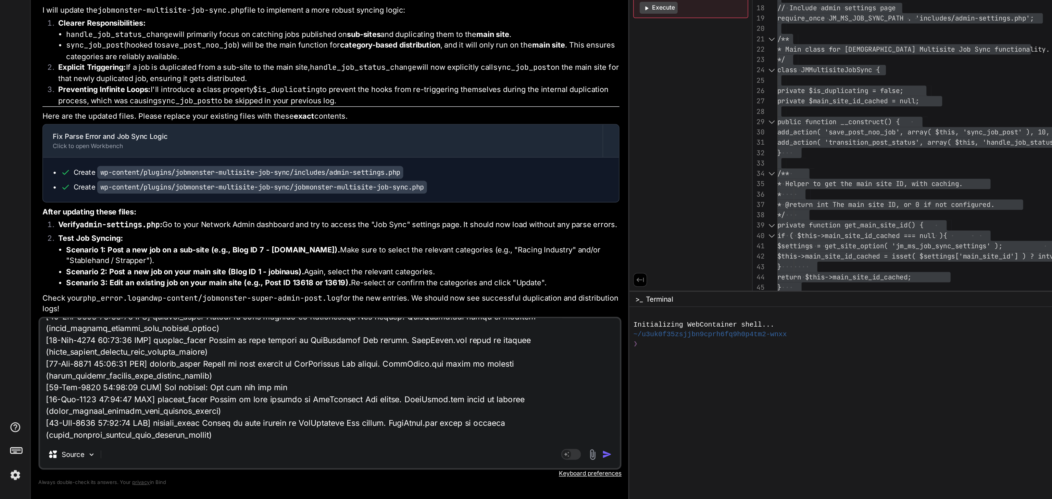
click at [180, 444] on textarea at bounding box center [229, 416] width 402 height 85
type textarea "You can not add job We found 13 jobs Note: Expired listings will be removed fro…"
type textarea "x"
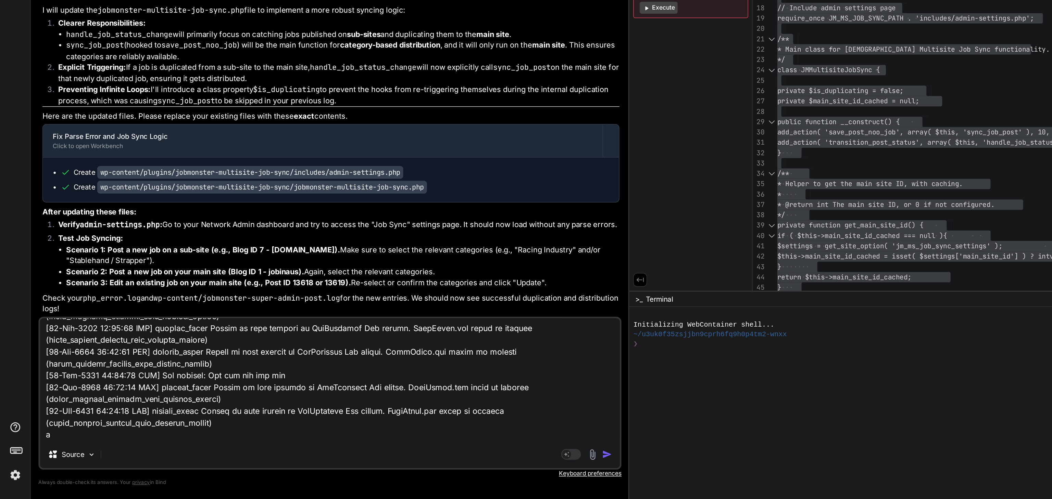
type textarea "You can not add job We found 13 jobs Note: Expired listings will be removed fro…"
type textarea "x"
type textarea "You can not add job We found 13 jobs Note: Expired listings will be removed fro…"
type textarea "x"
type textarea "You can not add job We found 13 jobs Note: Expired listings will be removed fro…"
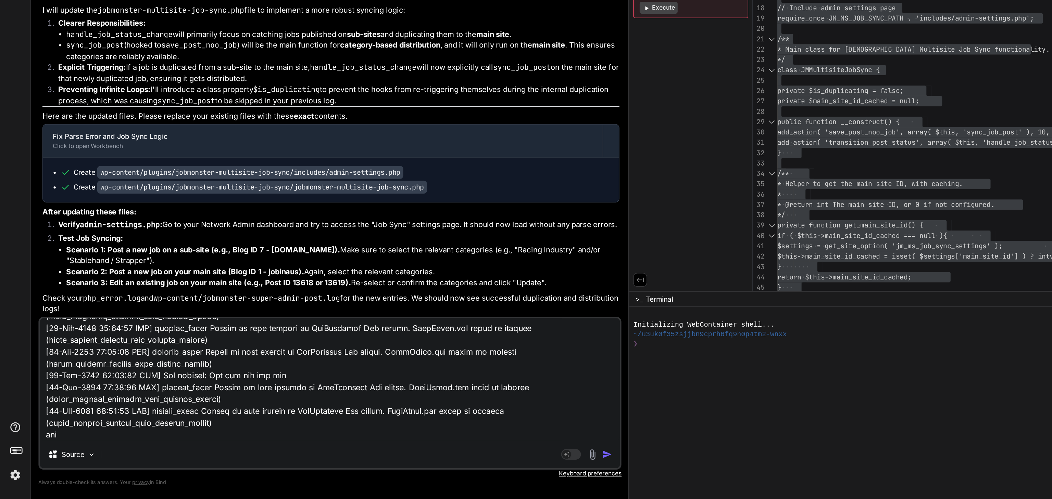
type textarea "x"
type textarea "You can not add job We found 13 jobs Note: Expired listings will be removed fro…"
type textarea "x"
type textarea "You can not add job We found 13 jobs Note: Expired listings will be removed fro…"
type textarea "x"
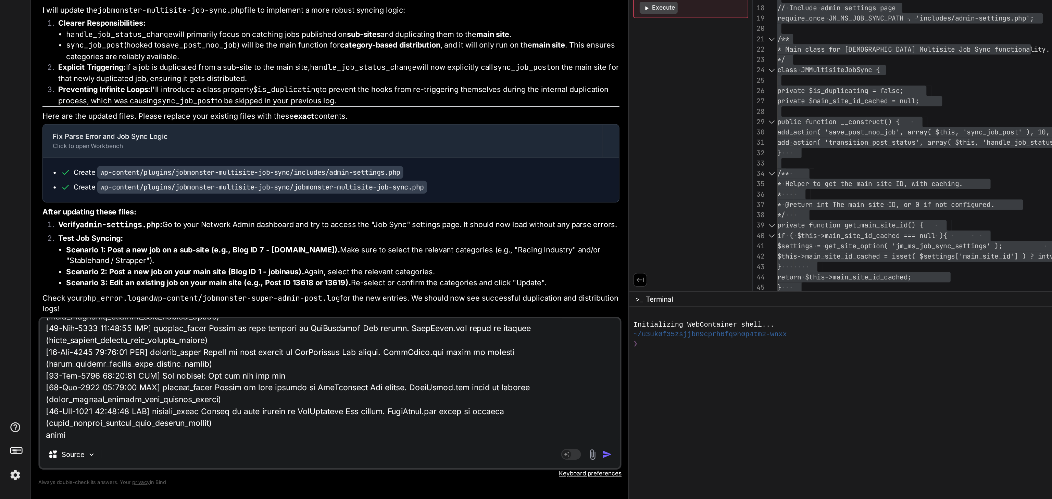
type textarea "You can not add job We found 13 jobs Note: Expired listings will be removed fro…"
type textarea "x"
type textarea "You can not add job We found 13 jobs Note: Expired listings will be removed fro…"
type textarea "x"
type textarea "You can not add job We found 13 jobs Note: Expired listings will be removed fro…"
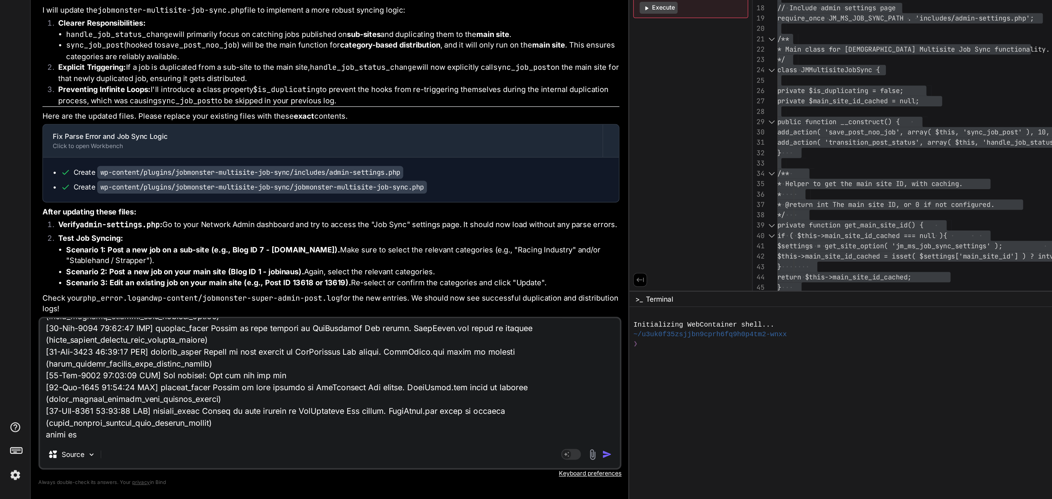
type textarea "x"
type textarea "You can not add job We found 13 jobs Note: Expired listings will be removed fro…"
type textarea "x"
type textarea "You can not add job We found 13 jobs Note: Expired listings will be removed fro…"
type textarea "x"
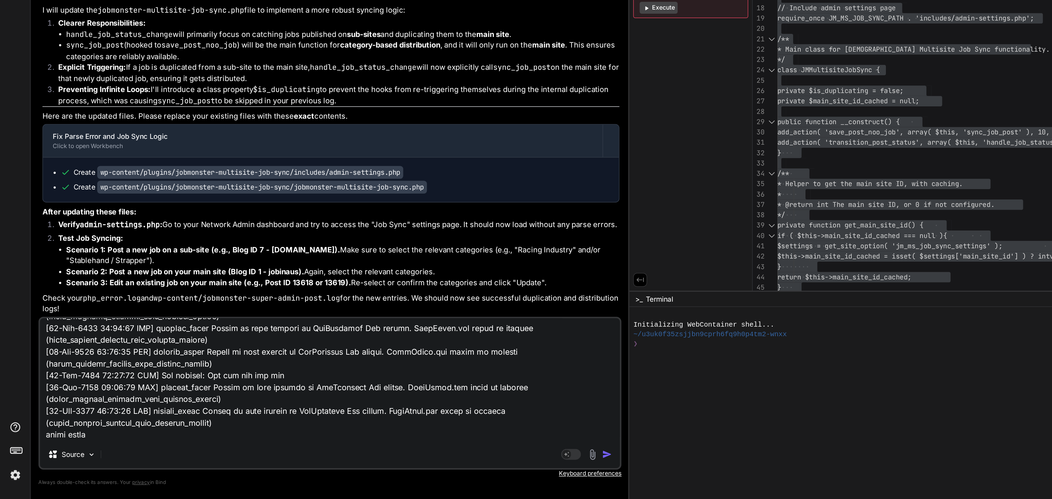
type textarea "You can not add job We found 13 jobs Note: Expired listings will be removed fro…"
type textarea "x"
type textarea "You can not add job We found 13 jobs Note: Expired listings will be removed fro…"
type textarea "x"
type textarea "You can not add job We found 13 jobs Note: Expired listings will be removed fro…"
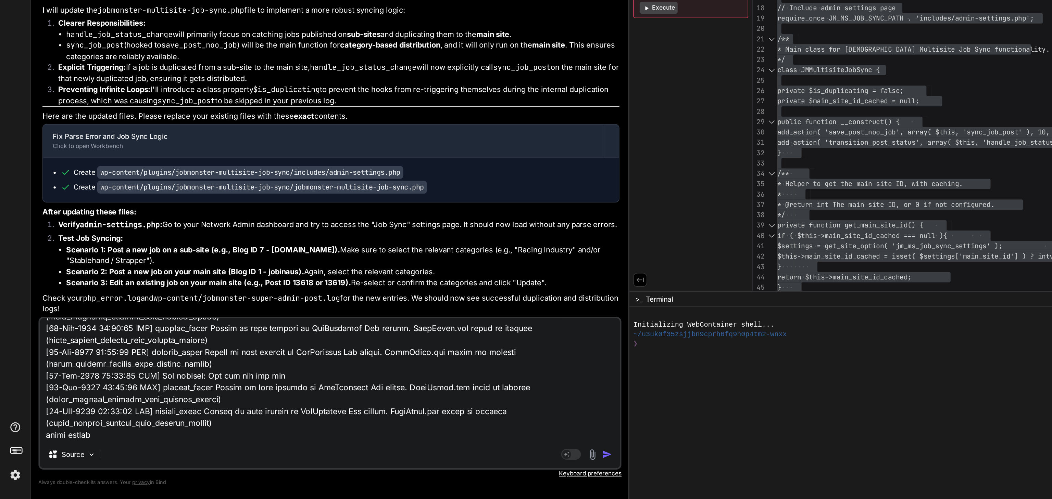
type textarea "x"
type textarea "You can not add job We found 13 jobs Note: Expired listings will be removed fro…"
type textarea "x"
type textarea "You can not add job We found 13 jobs Note: Expired listings will be removed fro…"
type textarea "x"
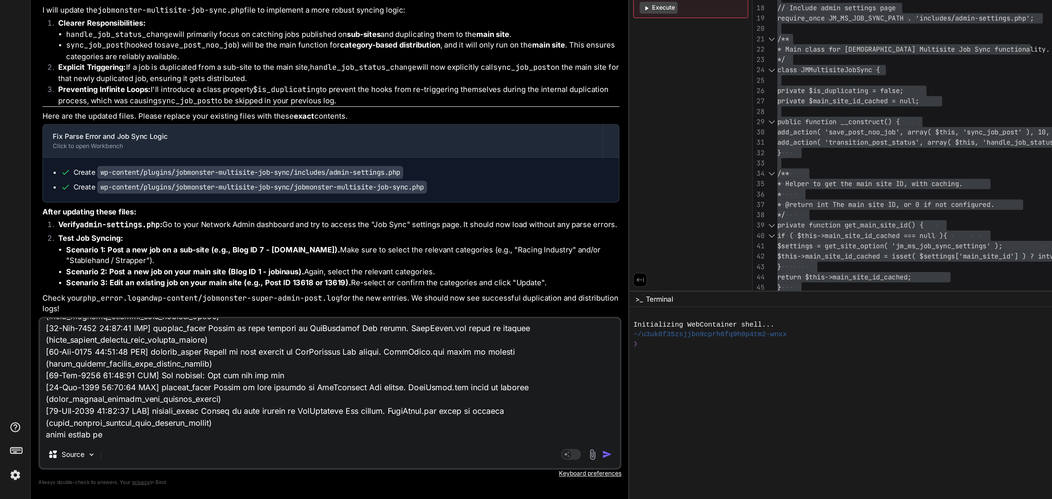
type textarea "You can not add job We found 13 jobs Note: Expired listings will be removed fro…"
type textarea "x"
type textarea "You can not add job We found 13 jobs Note: Expired listings will be removed fro…"
type textarea "x"
type textarea "You can not add job We found 13 jobs Note: Expired listings will be removed fro…"
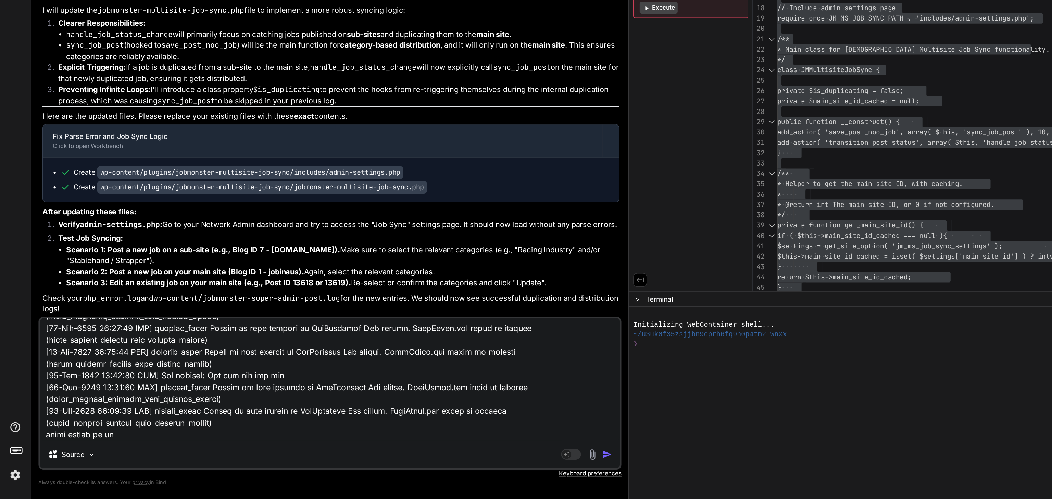
type textarea "x"
type textarea "You can not add job We found 13 jobs Note: Expired listings will be removed fro…"
type textarea "x"
type textarea "You can not add job We found 13 jobs Note: Expired listings will be removed fro…"
type textarea "x"
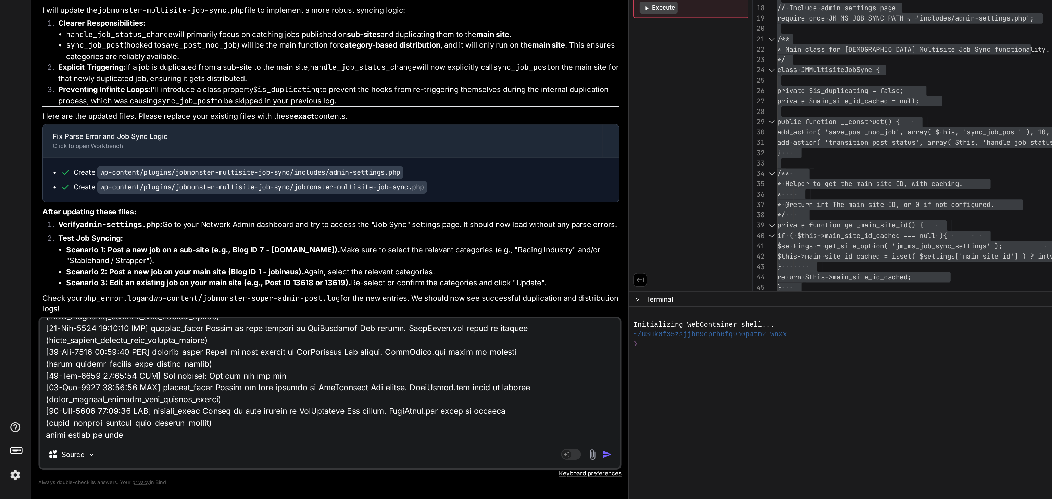
paste textarea "[[DATE] 09:38:36] Jobmonster Super Admin WooCommerce Check Override: Overriding…"
type textarea "You can not add job We found 13 jobs Note: Expired listings will be removed fro…"
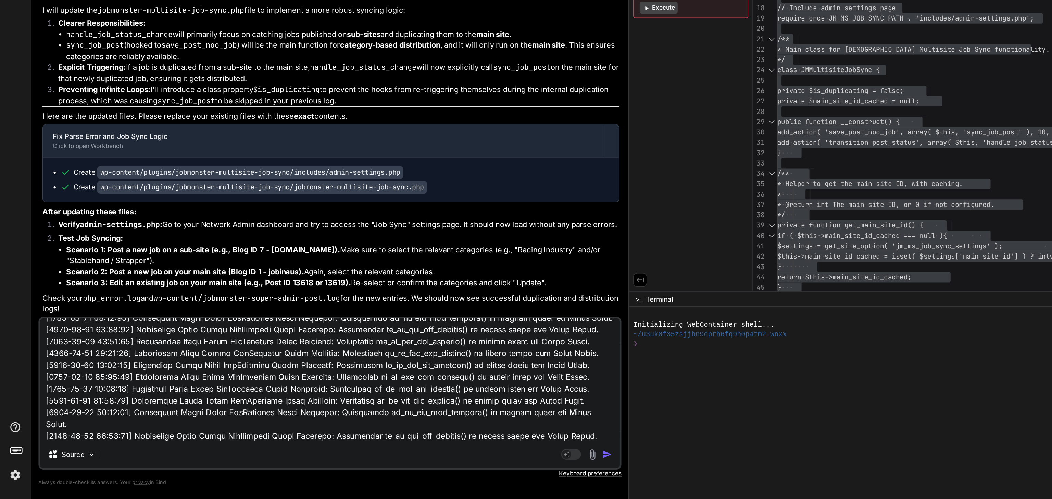
type textarea "x"
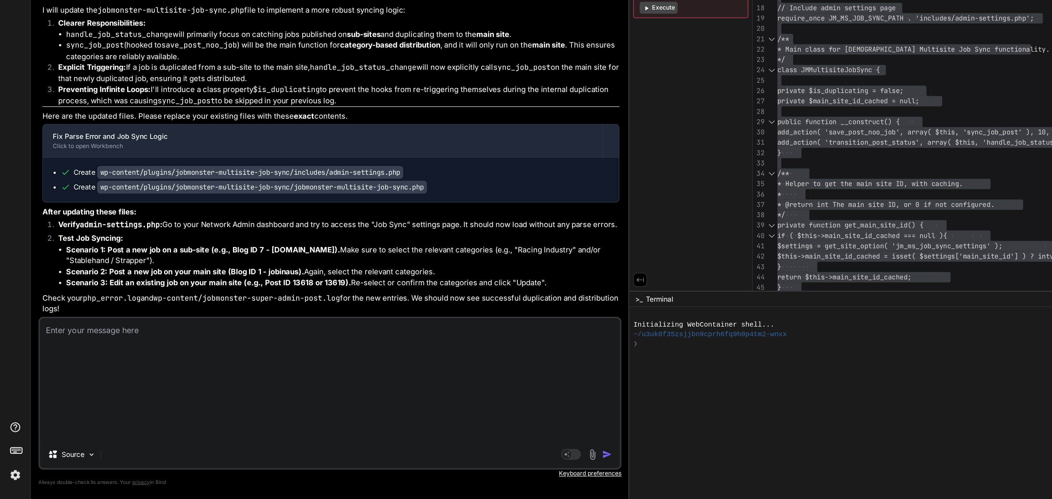
type textarea "x"
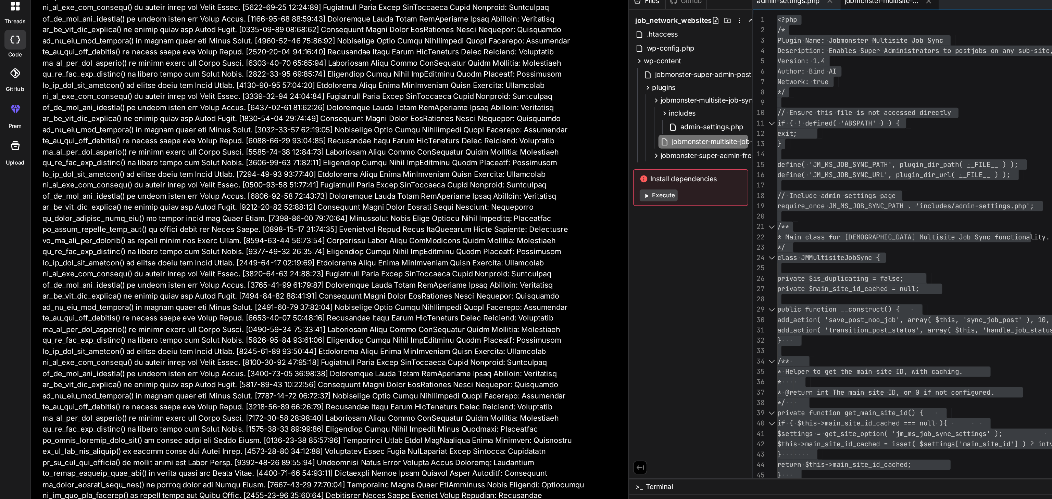
scroll to position [0, 0]
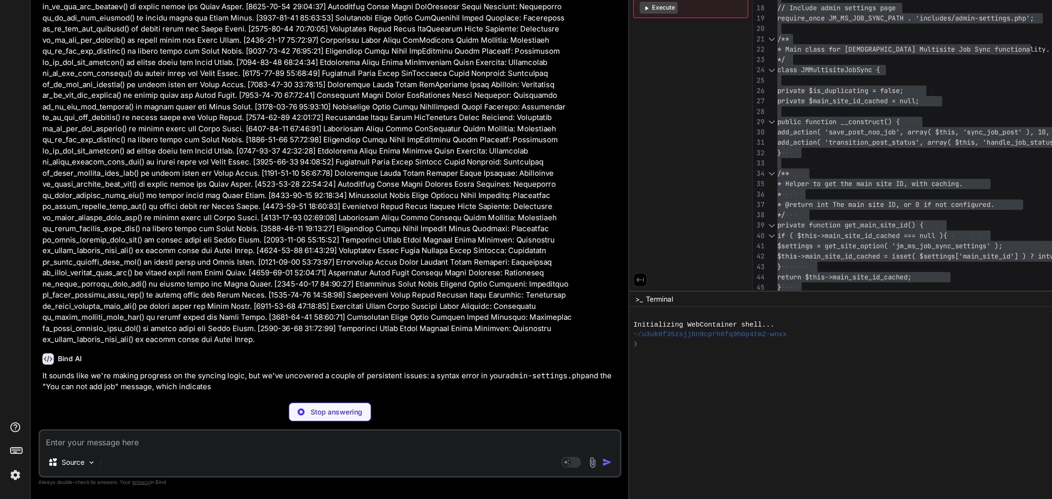
scroll to position [28589, 0]
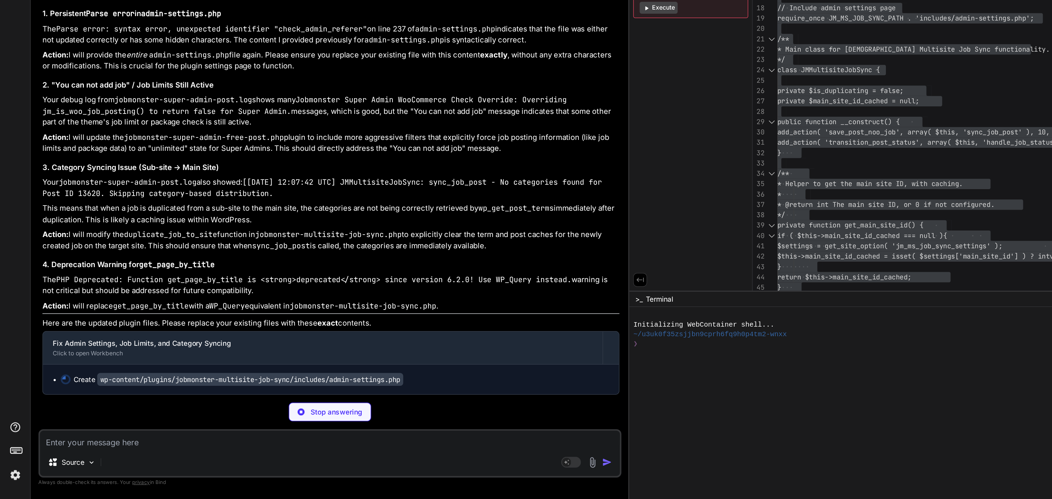
type textarea "x"
type textarea "?>"
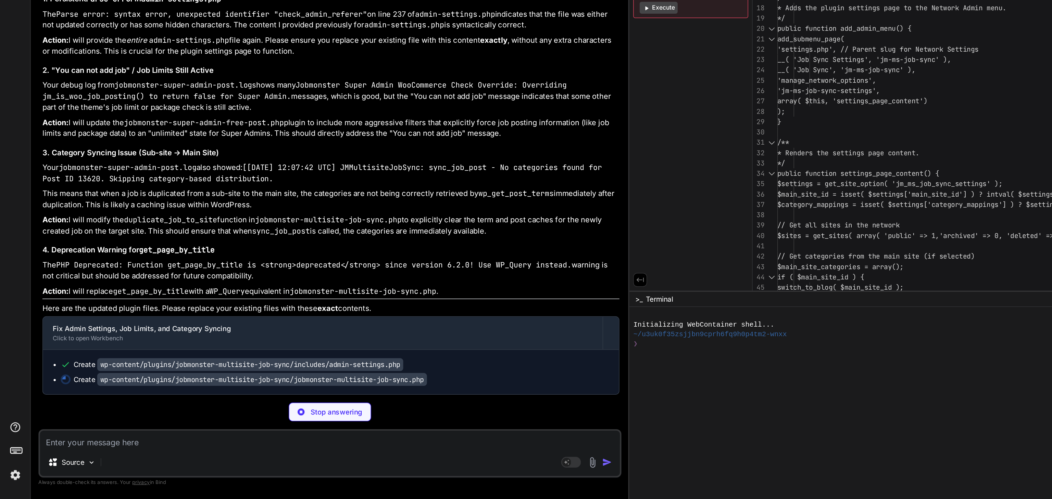
type textarea "x"
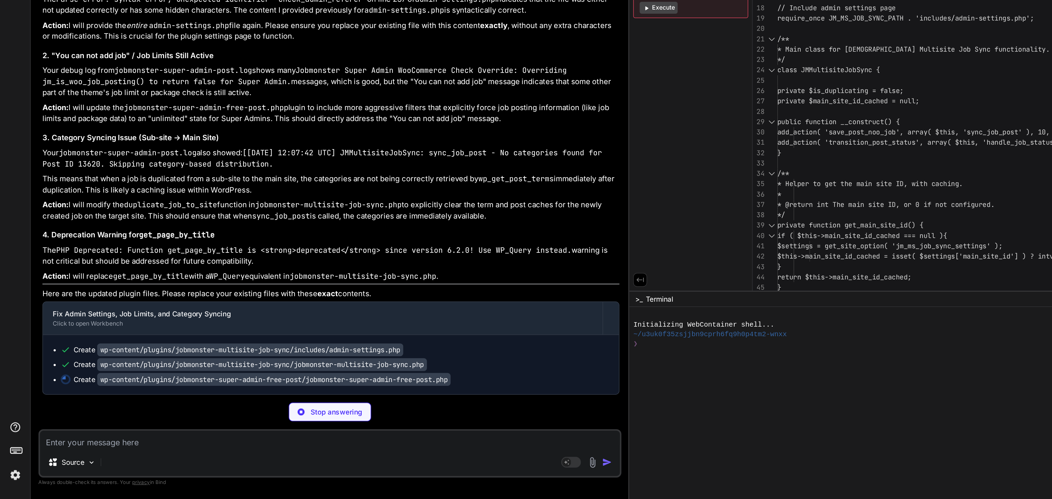
scroll to position [28942, 0]
type textarea "x"
type textarea "// REMOVED: jm_super_admin_early_redirect_bypass hook to prevent redirect loops…"
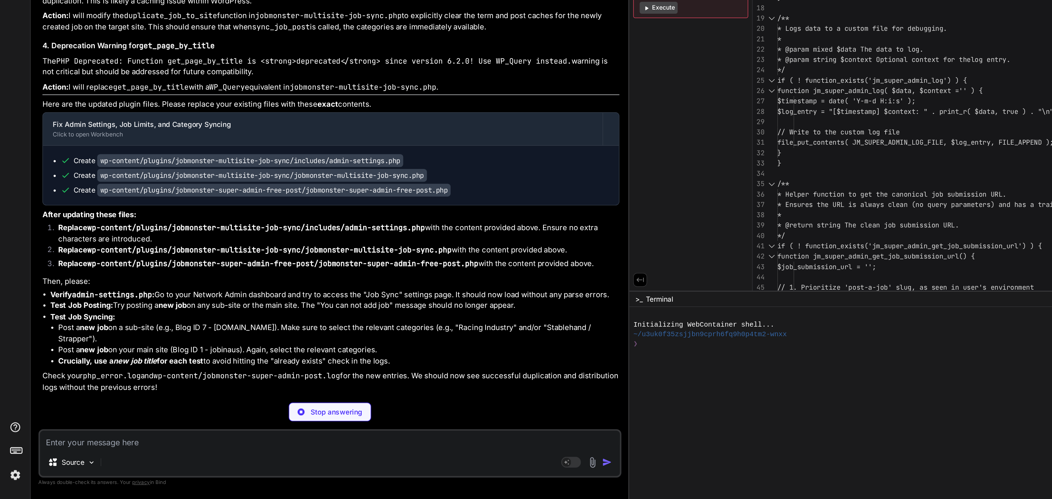
type textarea "x"
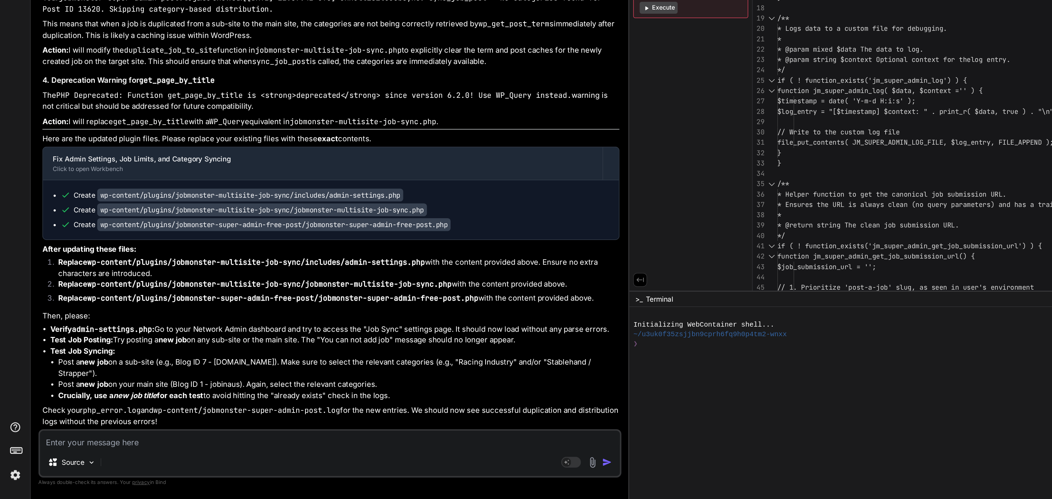
scroll to position [0, 0]
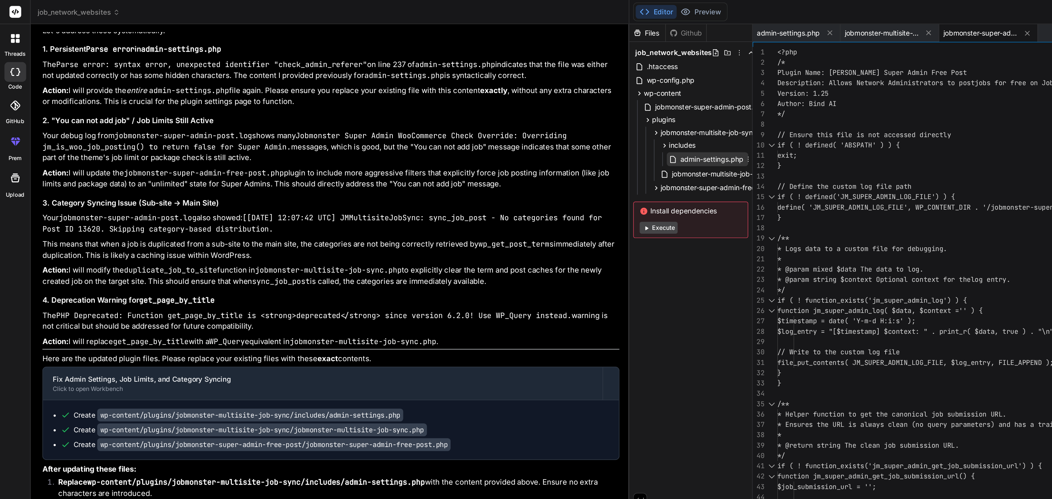
click at [471, 108] on span "admin-settings.php" at bounding box center [493, 110] width 45 height 8
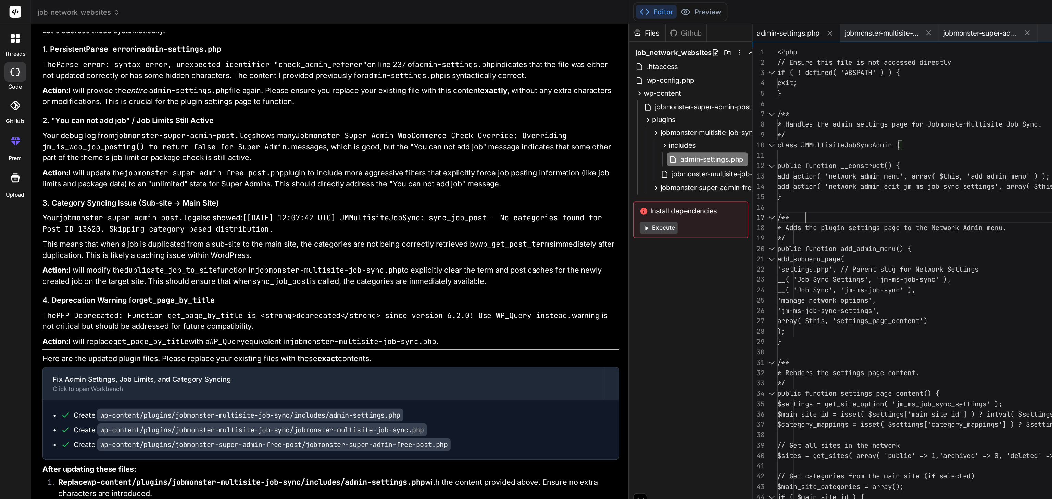
type textarea "<?php // Ensure this file is not accessed directly if ( ! defined( 'ABSPATH' ) …"
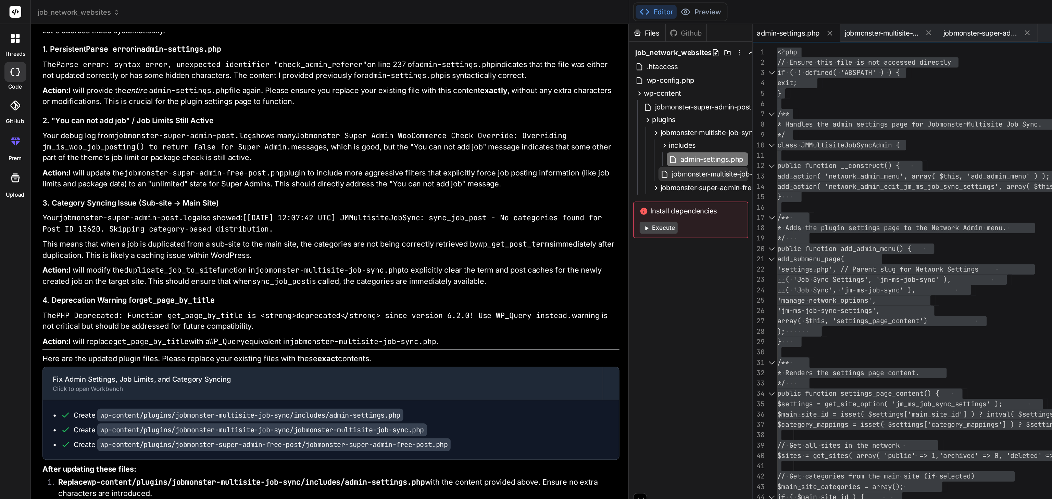
click at [465, 120] on span "jobmonster-multisite-job-sync.php" at bounding box center [504, 121] width 78 height 8
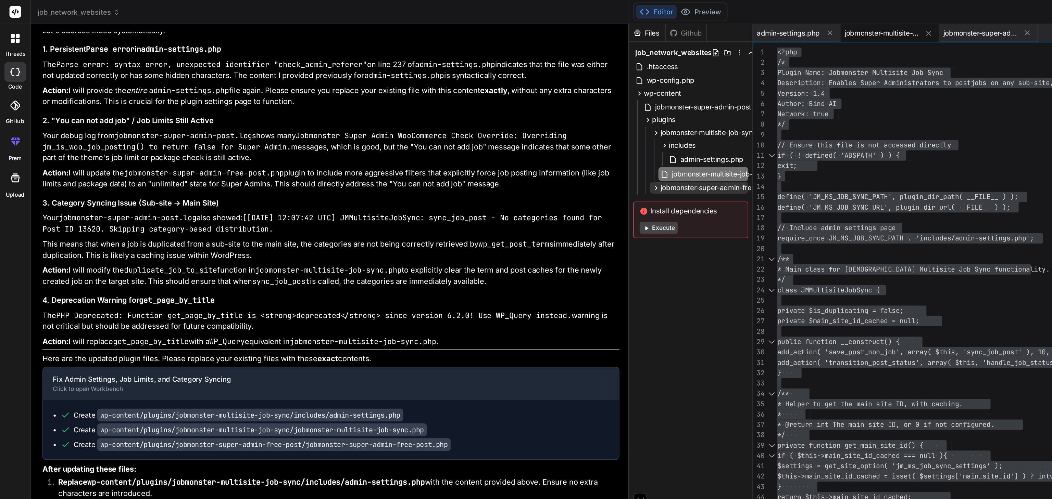
click at [458, 128] on span "jobmonster-super-admin-free-post" at bounding box center [497, 130] width 78 height 7
click at [465, 140] on span "jobmonster-super-admin-free-post.php" at bounding box center [509, 140] width 89 height 8
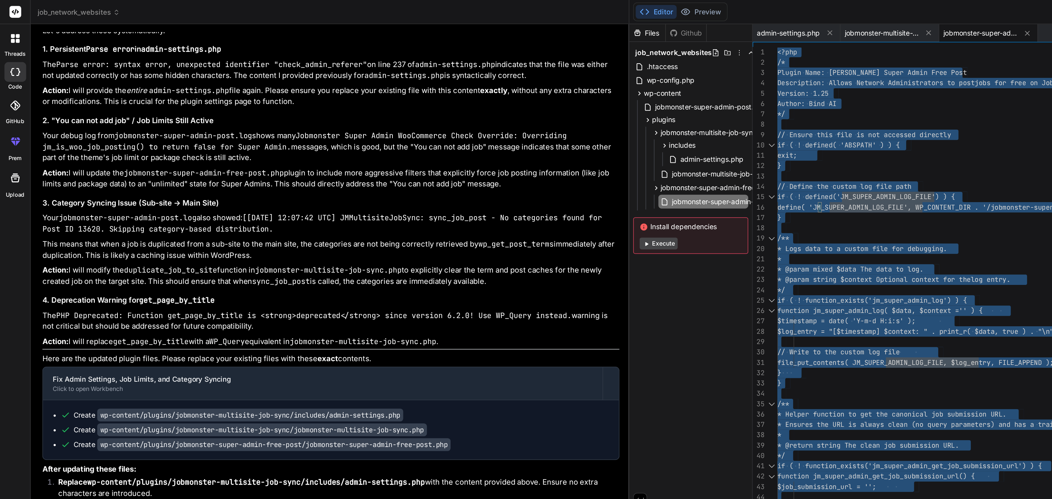
type textarea "<?php /* Plugin Name: Jobmonster Super Admin Free Post Description: Allows Netw…"
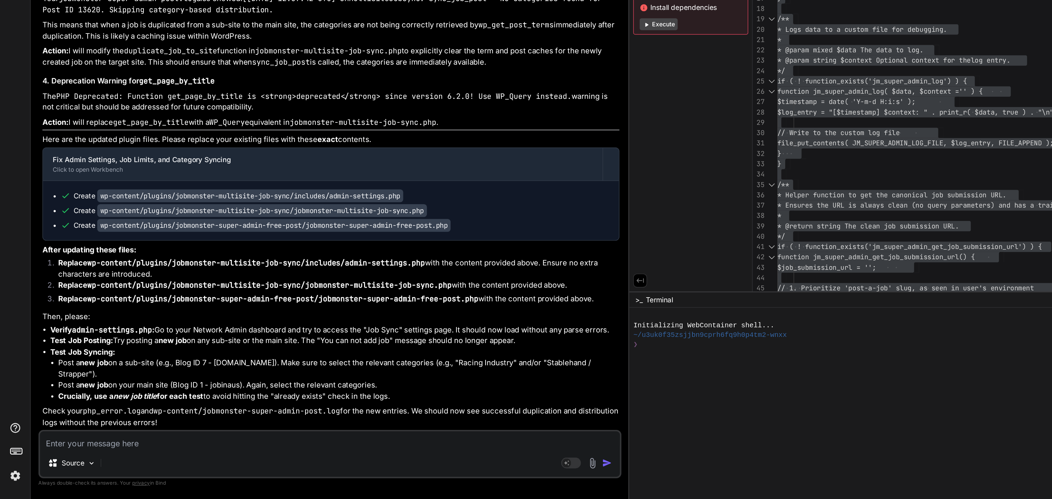
click at [92, 459] on textarea at bounding box center [229, 458] width 402 height 12
type textarea "a"
type textarea "x"
type textarea "ag"
type textarea "x"
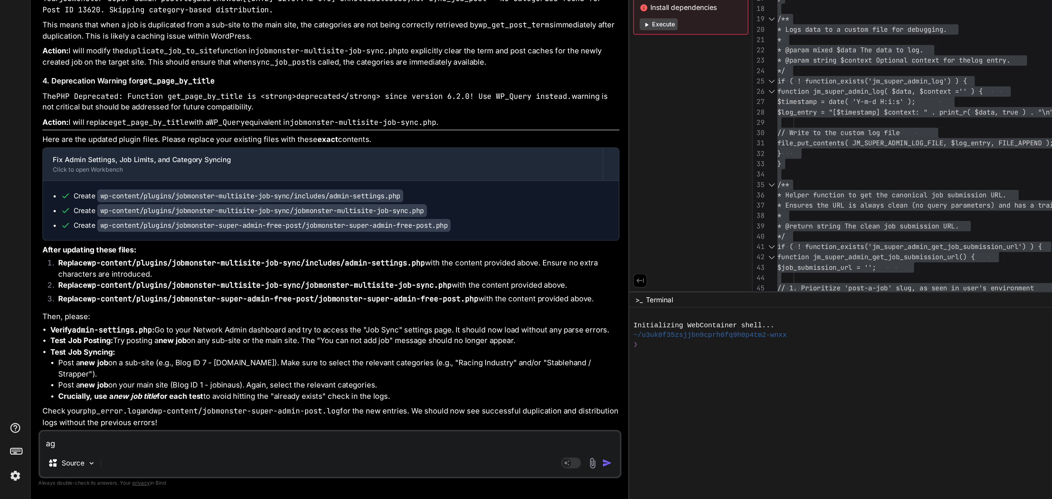
type textarea "aga"
type textarea "x"
type textarea "agai"
type textarea "x"
type textarea "again"
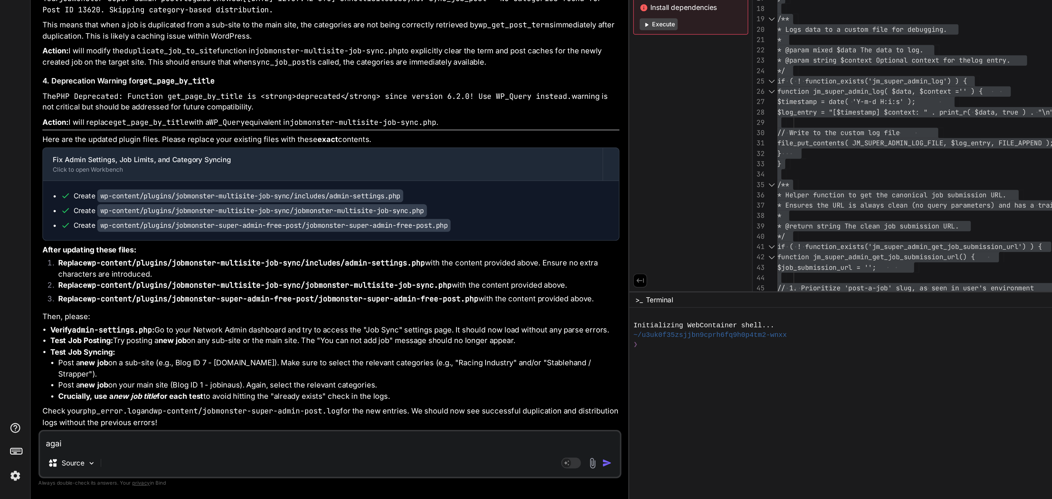
type textarea "x"
paste textarea "[[DATE] 12:21:19 UTC] missing_token Unable to send request to WooCommerce Tax s…"
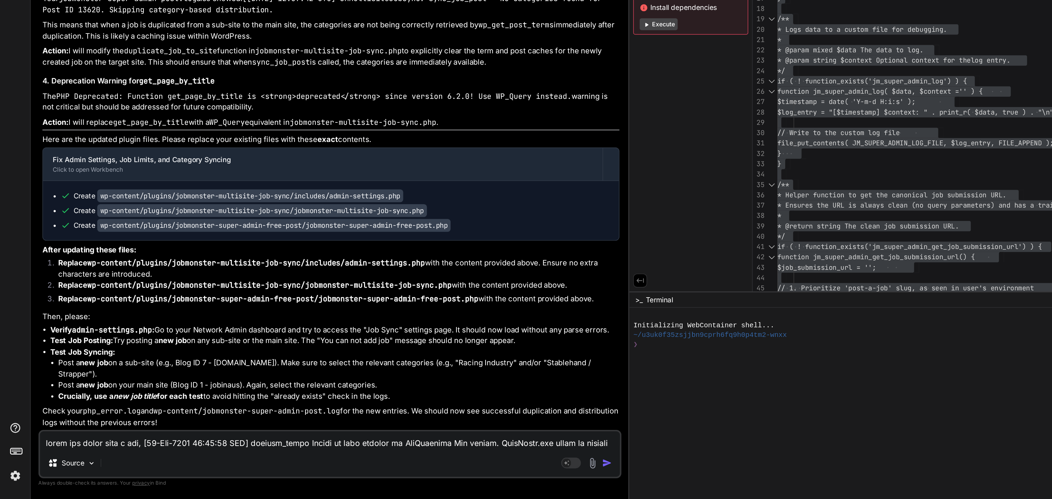
scroll to position [485, 0]
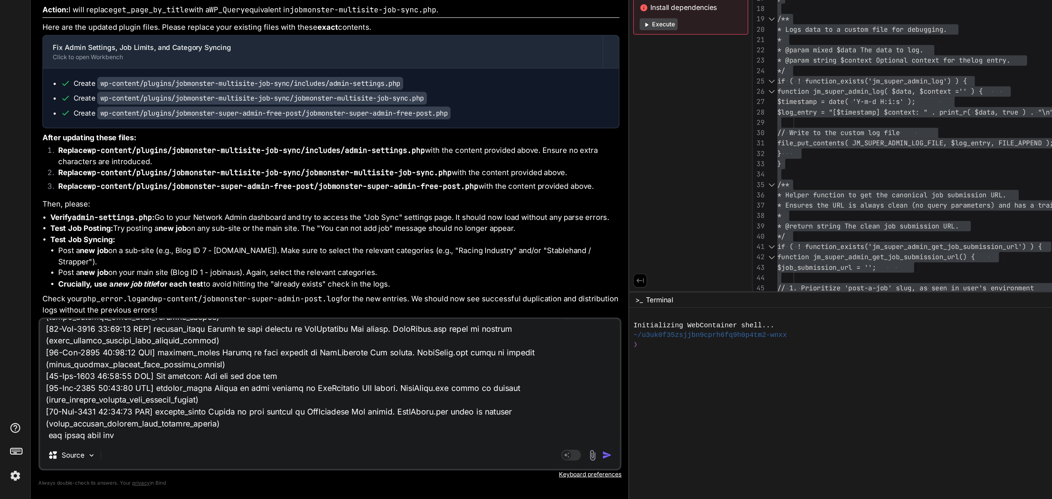
paste textarea "[[DATE] 12:22:50] Jobmonster Super Admin WooCommerce Check Override: Overriding…"
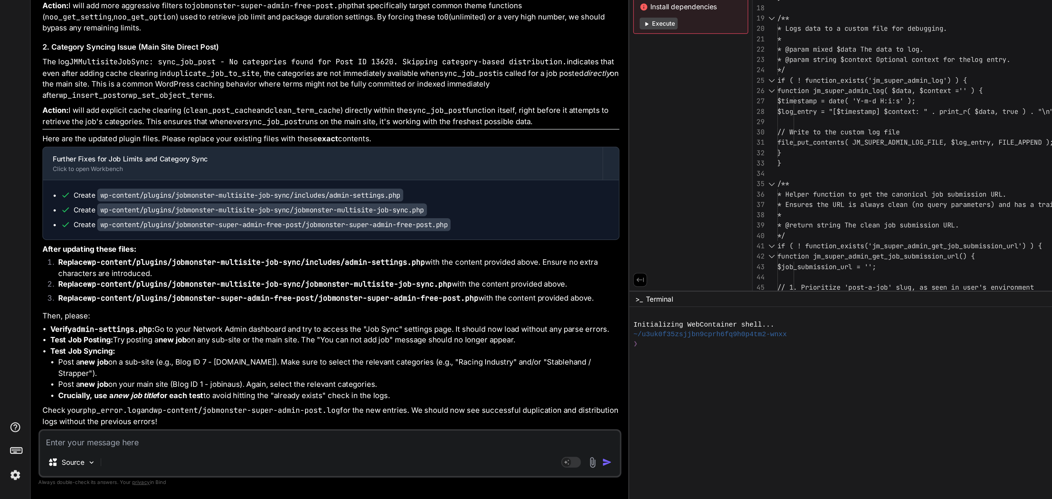
scroll to position [0, 0]
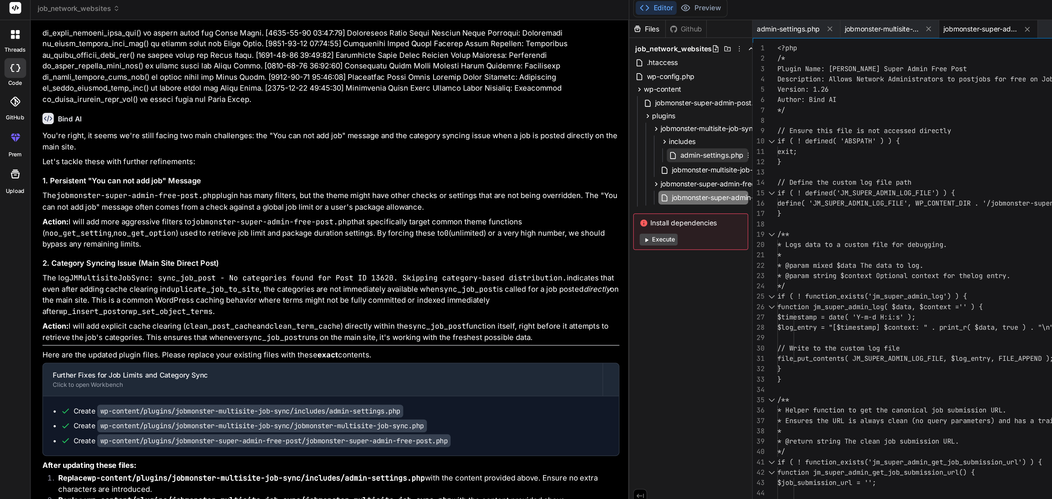
click at [471, 107] on span "admin-settings.php" at bounding box center [493, 110] width 45 height 8
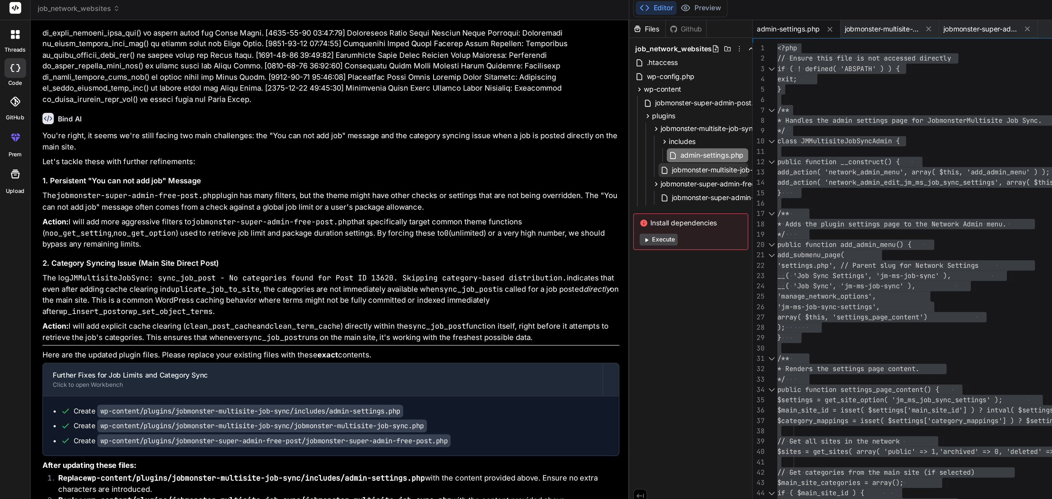
click at [465, 118] on span "jobmonster-multisite-job-sync.php" at bounding box center [504, 121] width 78 height 8
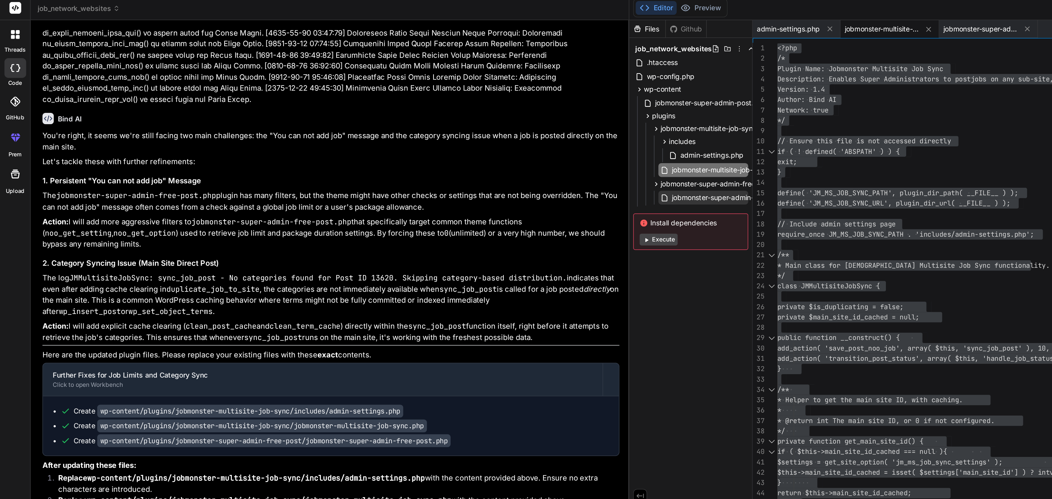
click at [465, 139] on span "jobmonster-super-admin-free-post.php" at bounding box center [509, 140] width 89 height 8
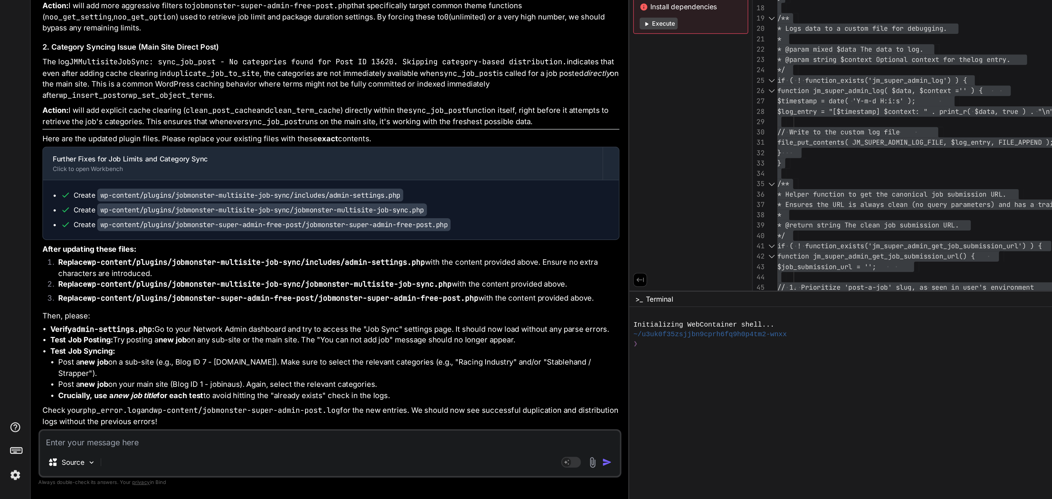
click at [83, 464] on textarea at bounding box center [229, 458] width 402 height 12
paste textarea "[[DATE] 11:55:08 UTC] missing_token Unable to send request to WooCommerce Tax s…"
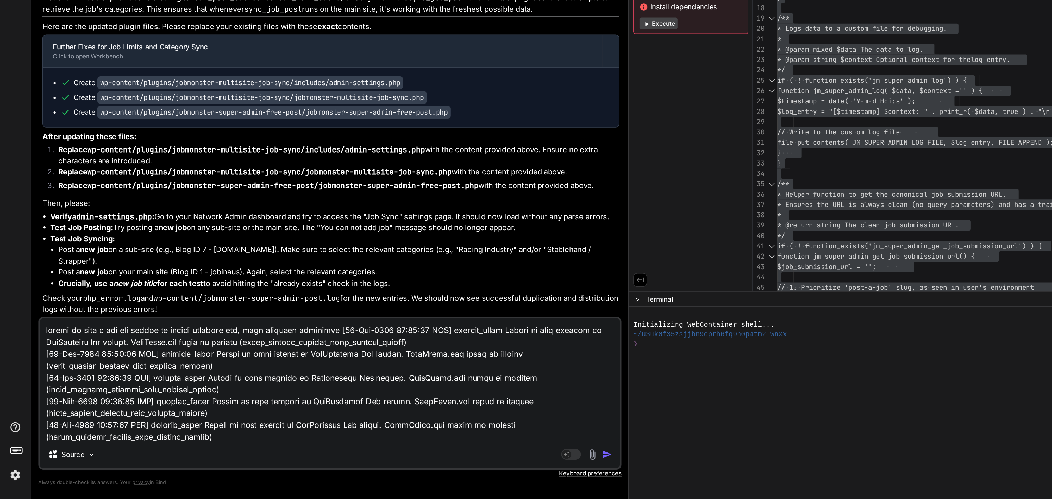
scroll to position [18158, 0]
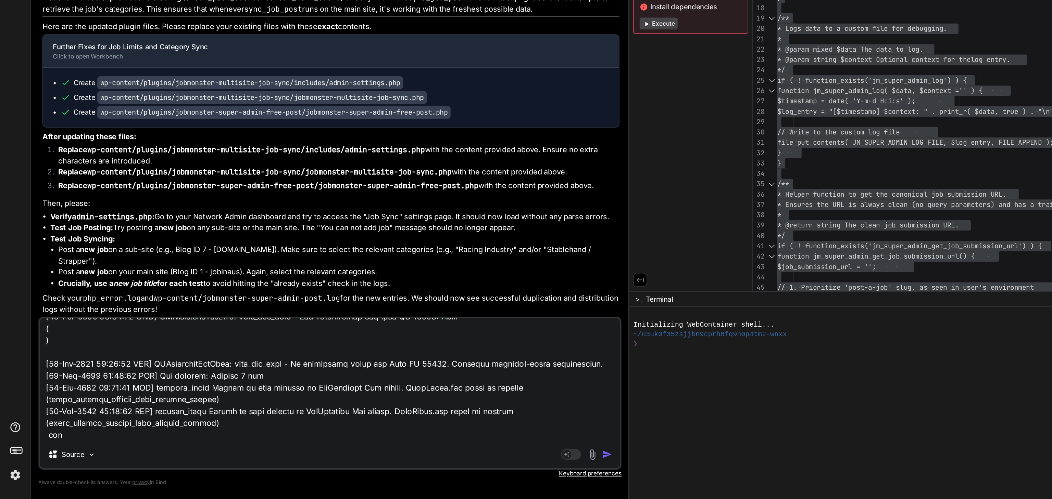
paste textarea "[[DATE] 12:22:50] Jobmonster Super Admin WooCommerce Check Override: Overriding…"
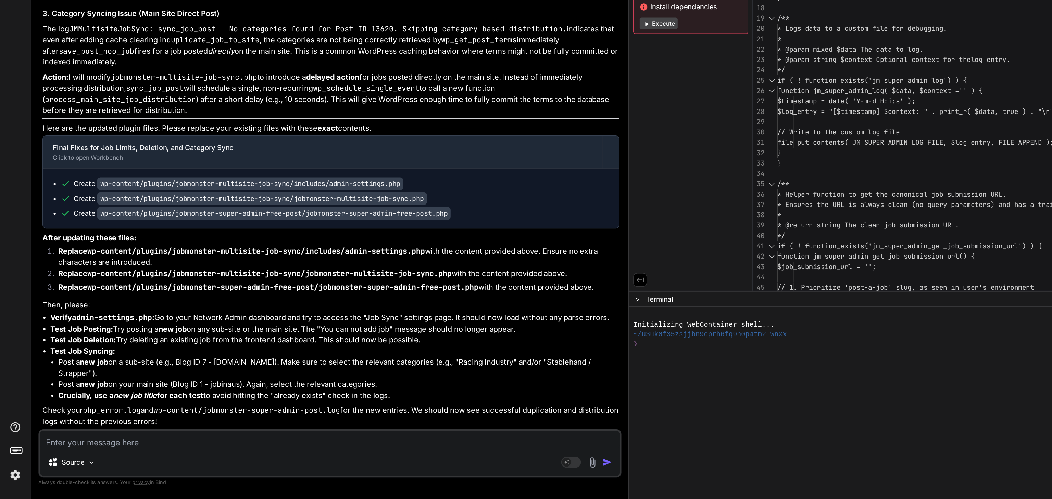
scroll to position [0, 0]
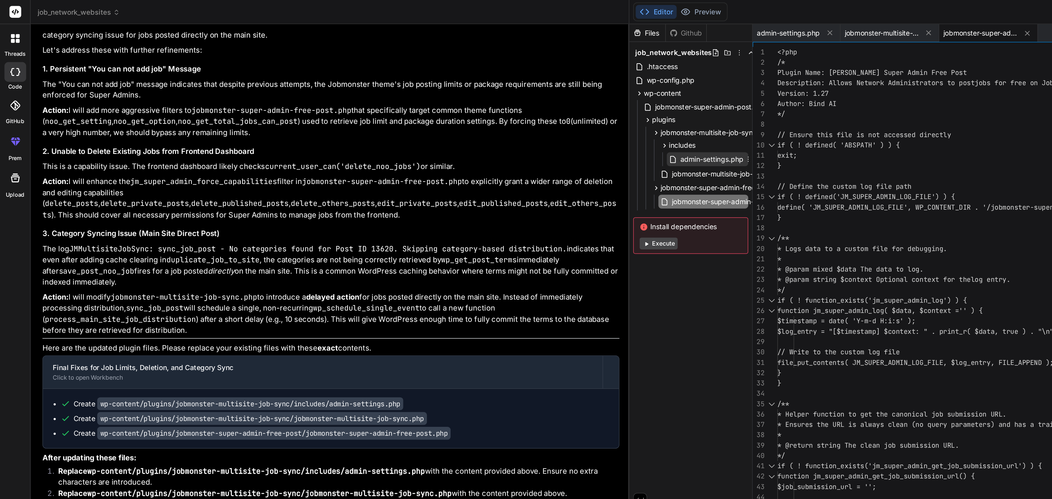
click at [471, 106] on span "admin-settings.php" at bounding box center [493, 110] width 45 height 8
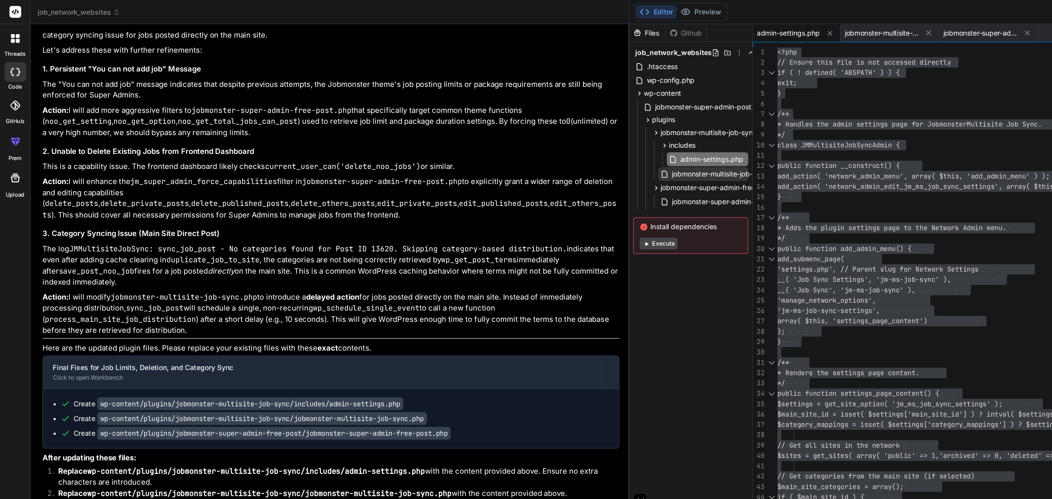
click at [465, 121] on span "jobmonster-multisite-job-sync.php" at bounding box center [504, 121] width 78 height 8
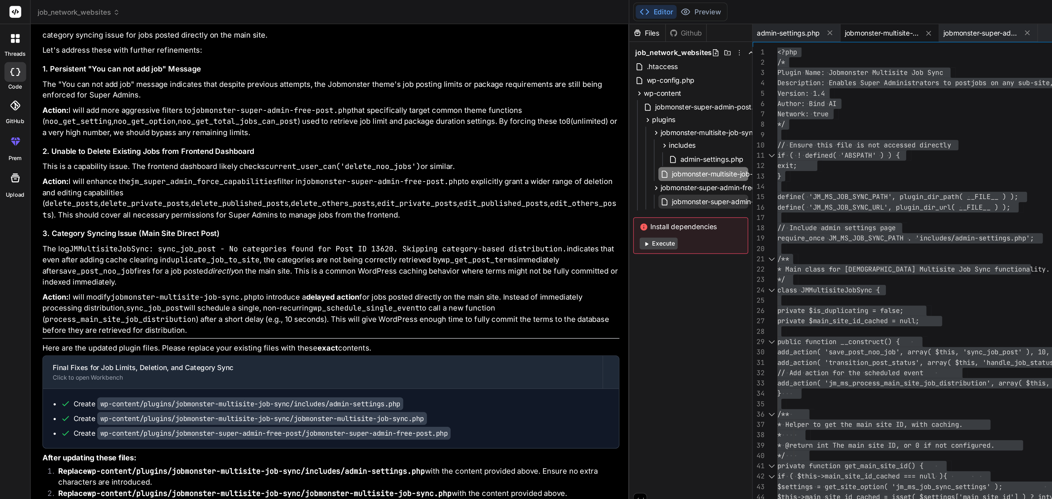
click at [465, 141] on span "jobmonster-super-admin-free-post.php" at bounding box center [509, 140] width 89 height 8
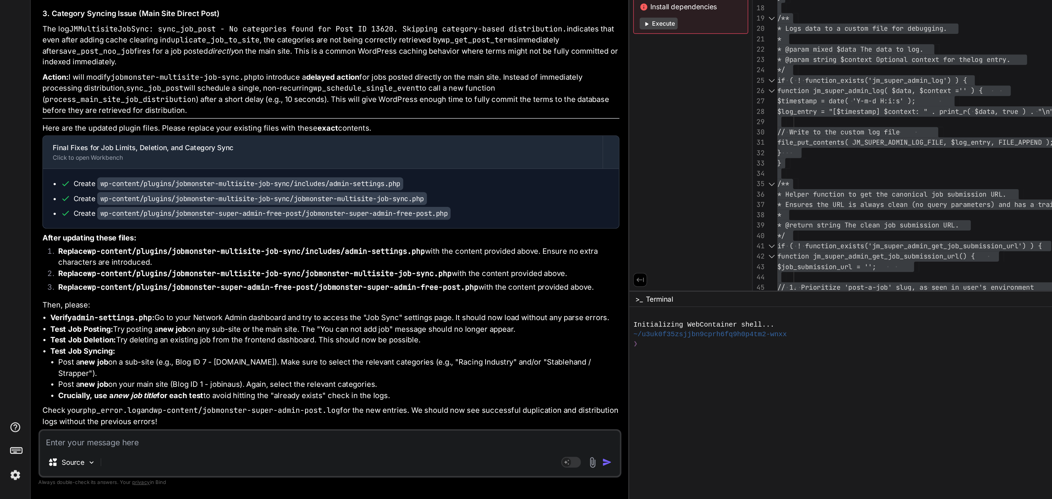
click at [58, 461] on textarea at bounding box center [229, 458] width 402 height 12
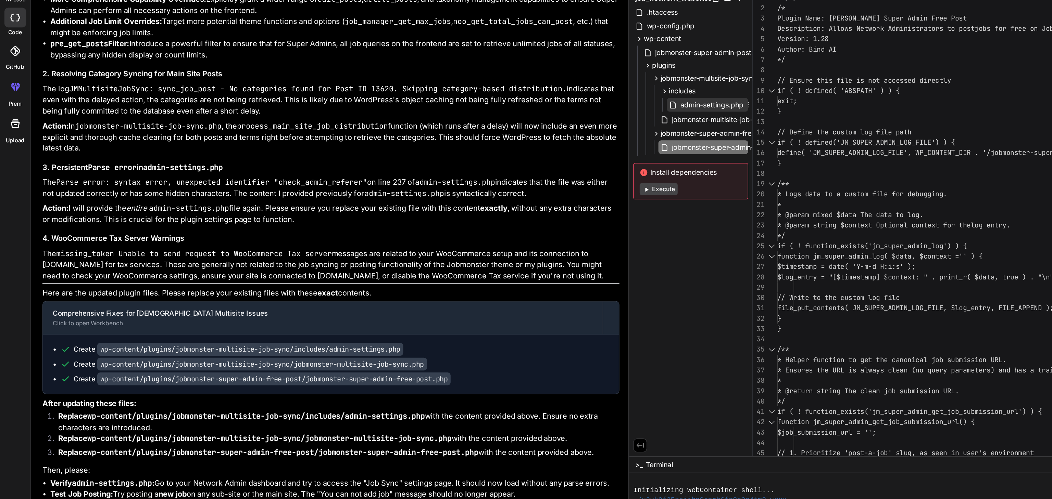
click at [471, 107] on span "admin-settings.php" at bounding box center [493, 110] width 45 height 8
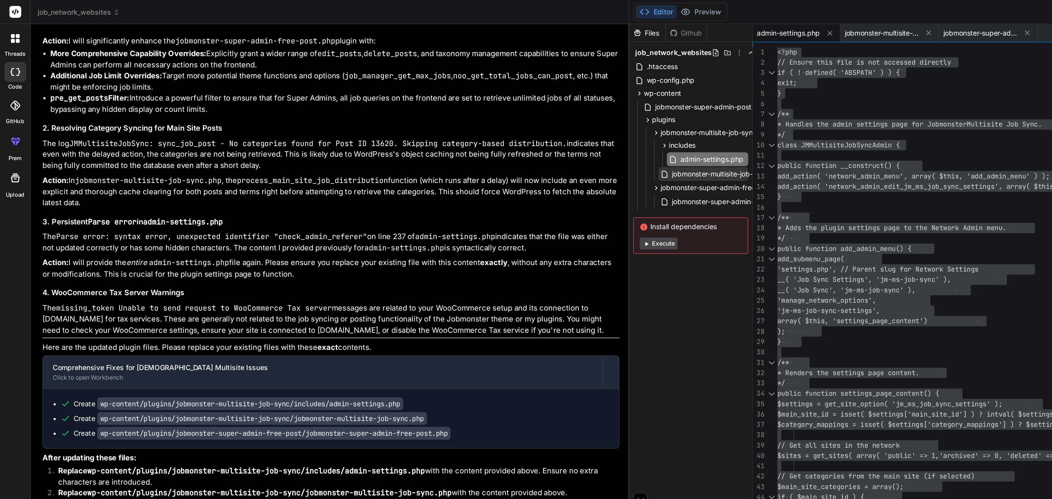
click at [465, 117] on span "jobmonster-multisite-job-sync.php" at bounding box center [504, 121] width 78 height 8
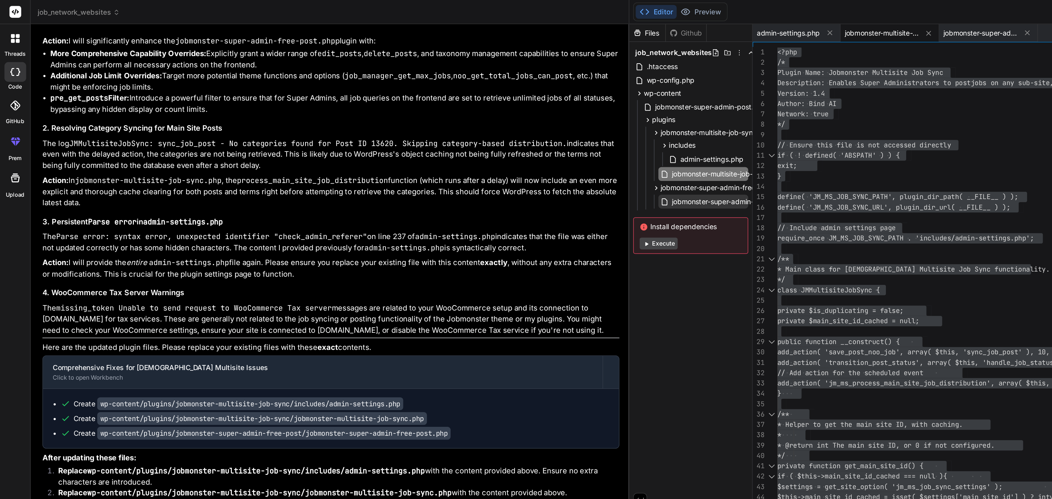
click at [465, 140] on span "jobmonster-super-admin-free-post.php" at bounding box center [509, 140] width 89 height 8
